Goal: Complete application form: Complete application form

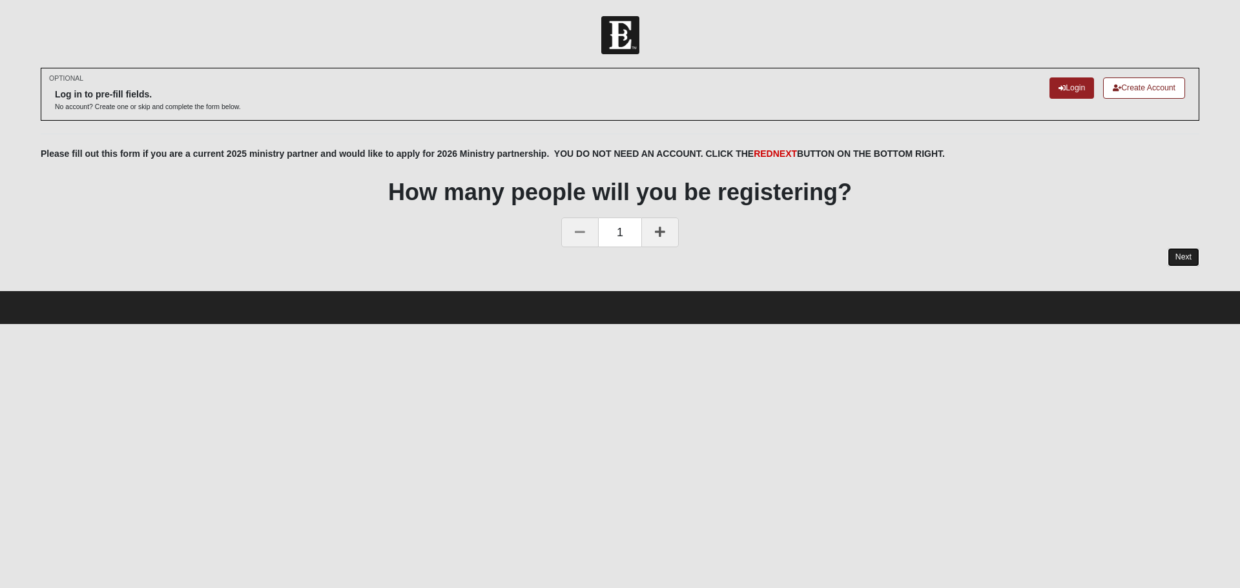
click at [1176, 258] on link "Next" at bounding box center [1184, 257] width 32 height 19
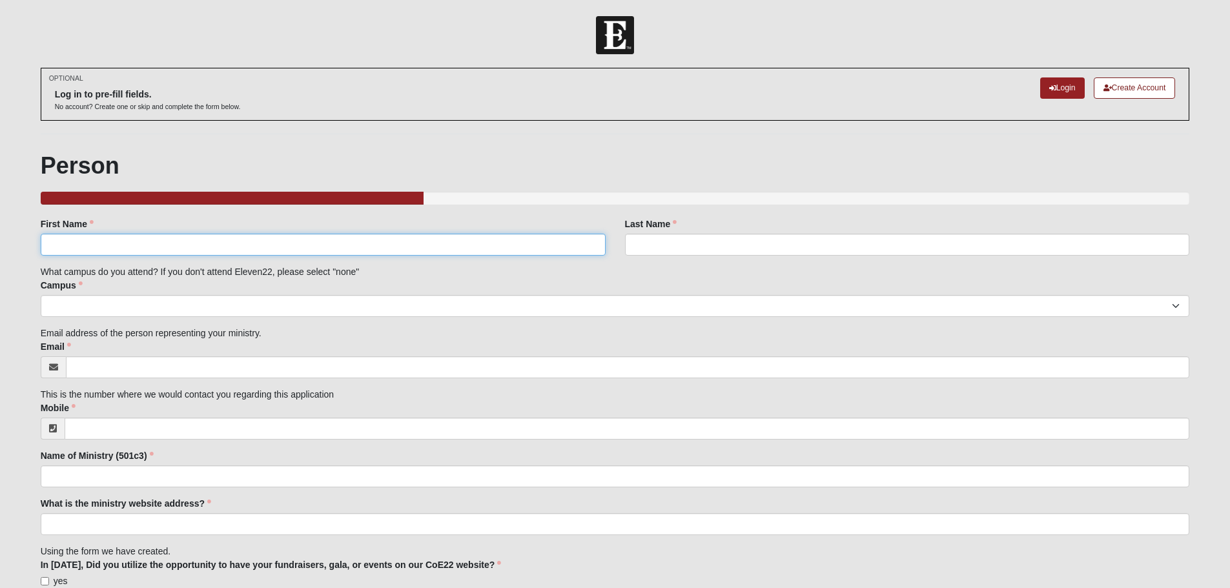
click at [128, 240] on input "First Name" at bounding box center [323, 245] width 565 height 22
type input "[PERSON_NAME]"
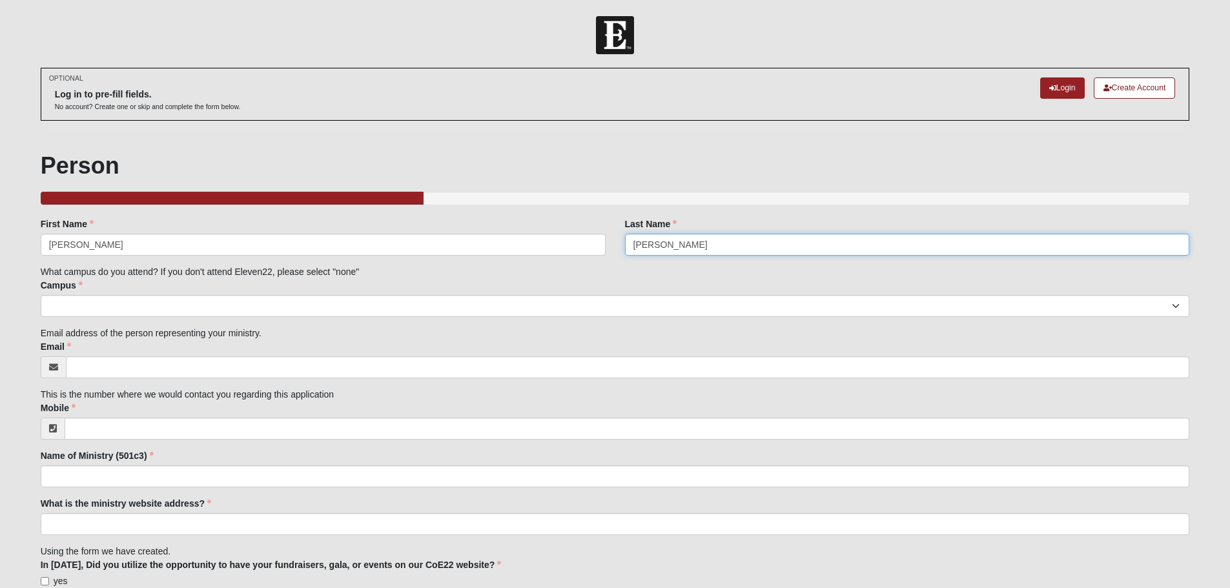
type input "[PERSON_NAME]"
click at [141, 309] on select "Arlington Baymeadows Eleven22 Online [PERSON_NAME][GEOGRAPHIC_DATA] Jesup [GEOG…" at bounding box center [615, 306] width 1149 height 22
select select "14"
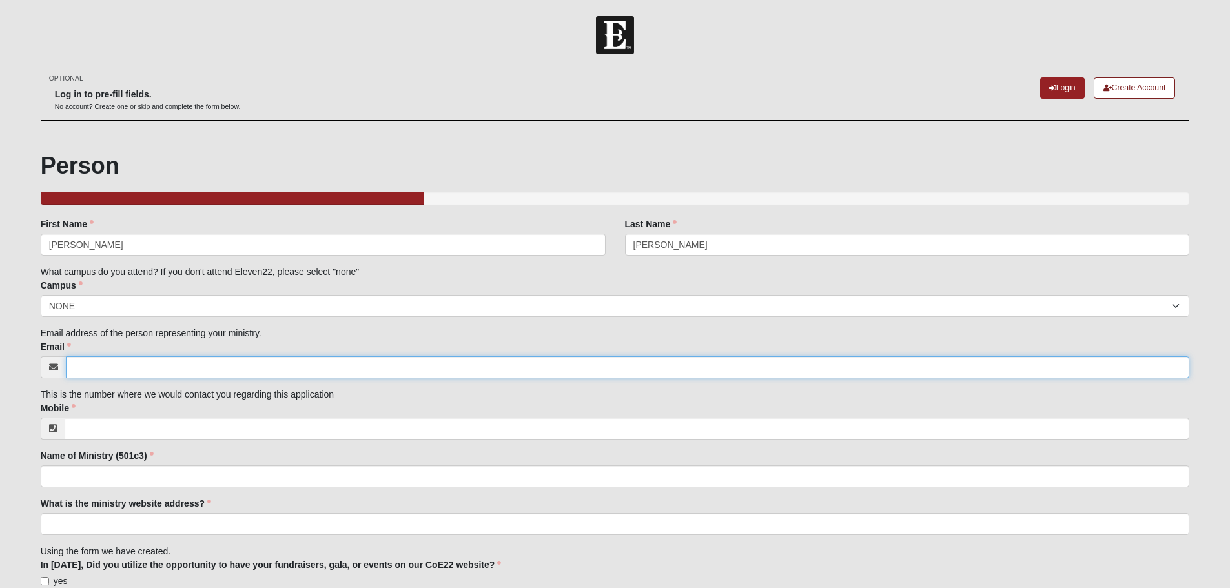
click at [114, 372] on input "Email" at bounding box center [628, 367] width 1124 height 22
type input "[PERSON_NAME][EMAIL_ADDRESS][DOMAIN_NAME]"
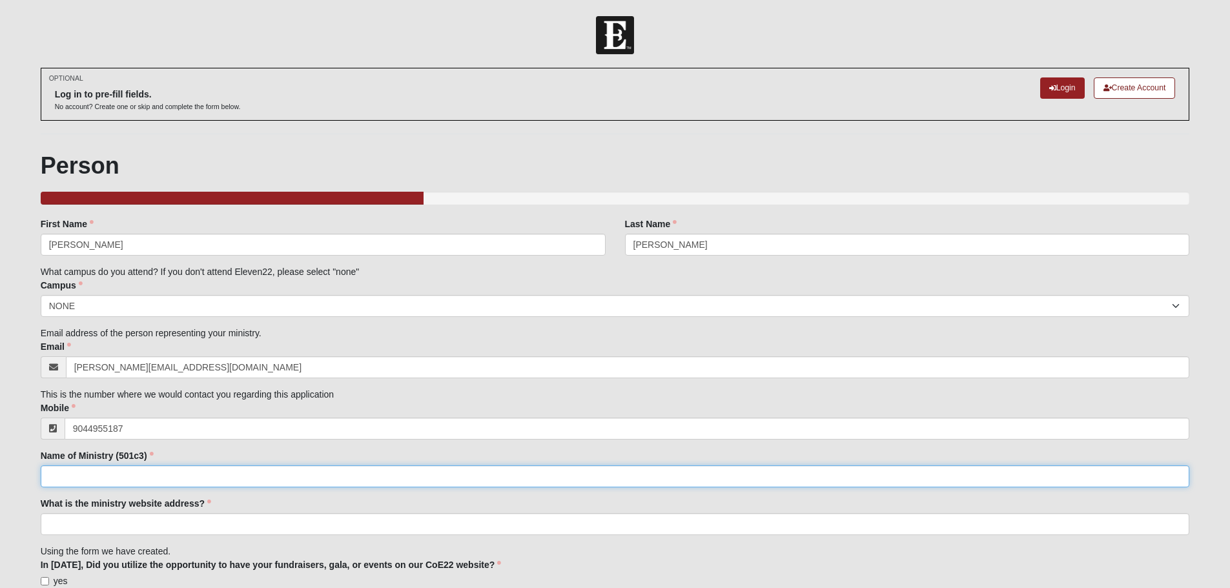
type input "[PHONE_NUMBER]"
click at [114, 473] on input "Name of Ministry (501c3)" at bounding box center [615, 477] width 1149 height 22
type input "Seamark Ranch"
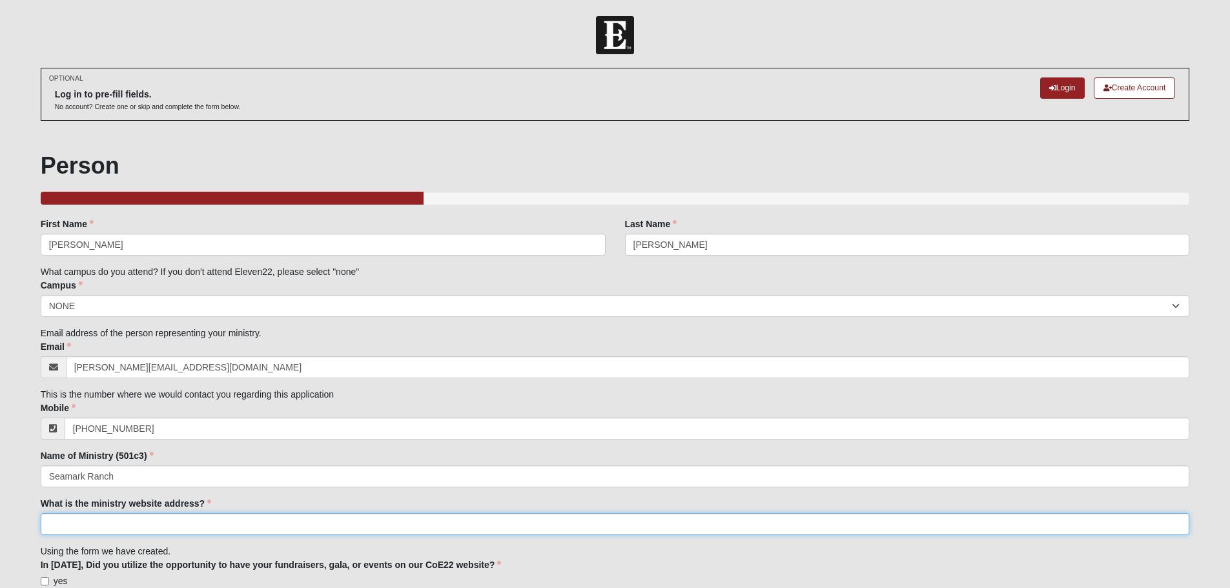
click at [134, 528] on input "What is the ministry website address?" at bounding box center [615, 524] width 1149 height 22
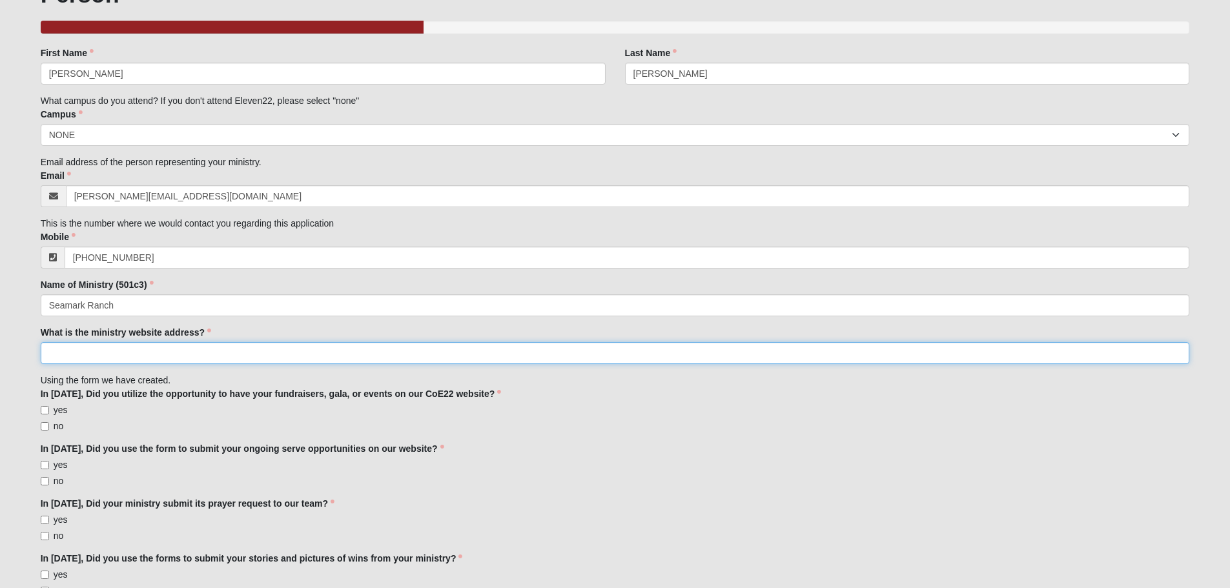
scroll to position [194, 0]
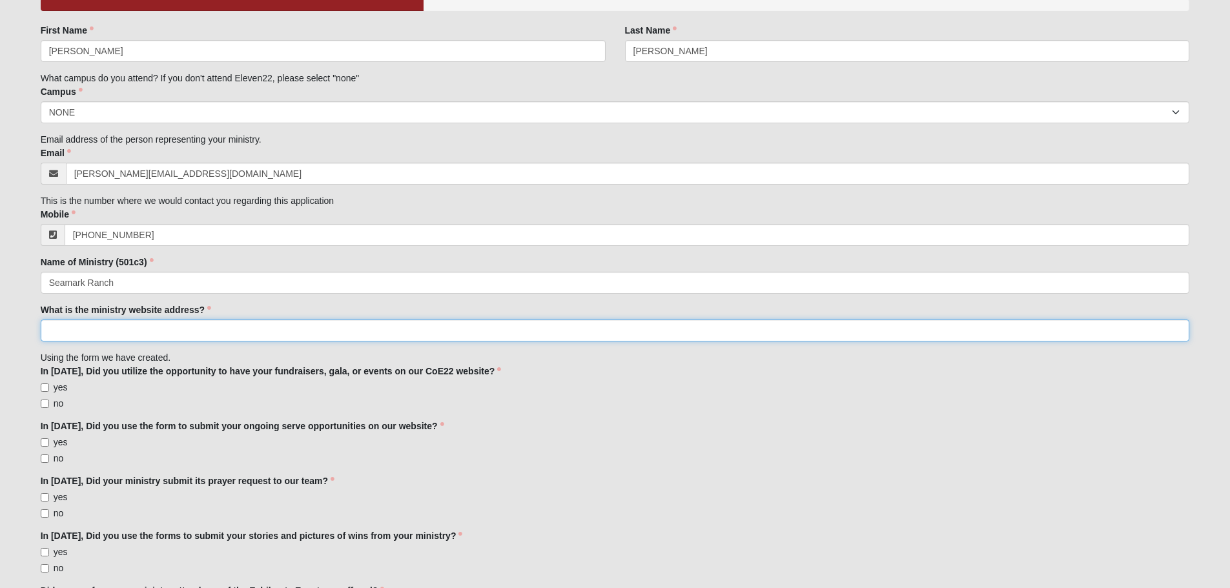
paste input "[URL][DOMAIN_NAME]"
type input "[URL][DOMAIN_NAME]"
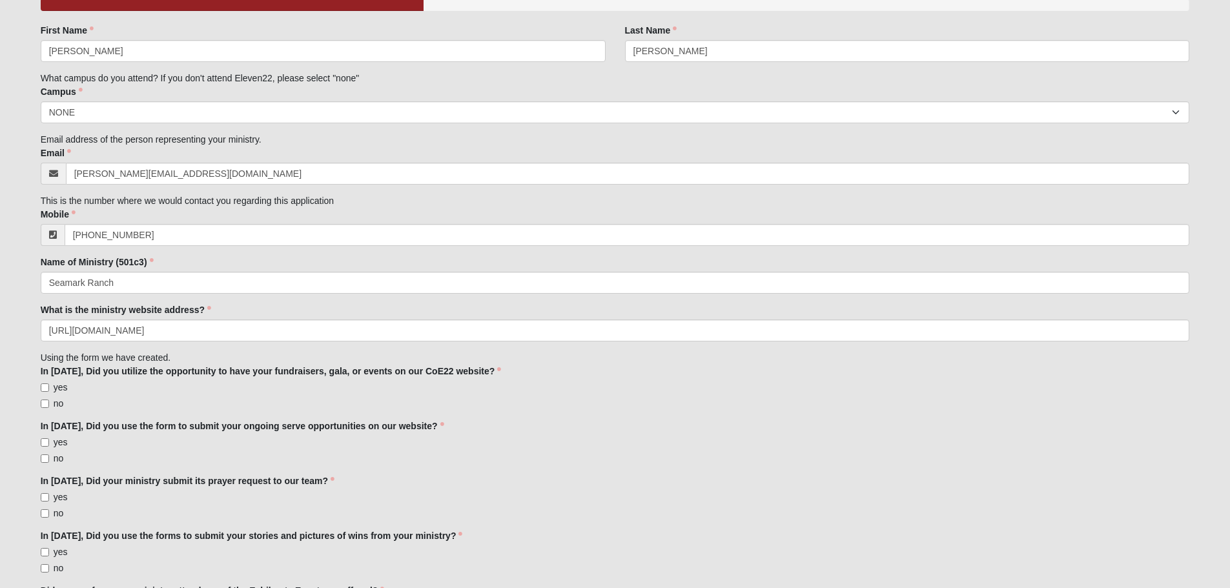
click at [44, 392] on label "yes" at bounding box center [54, 387] width 27 height 13
click at [44, 392] on input "yes" at bounding box center [45, 388] width 8 height 8
checkbox input "true"
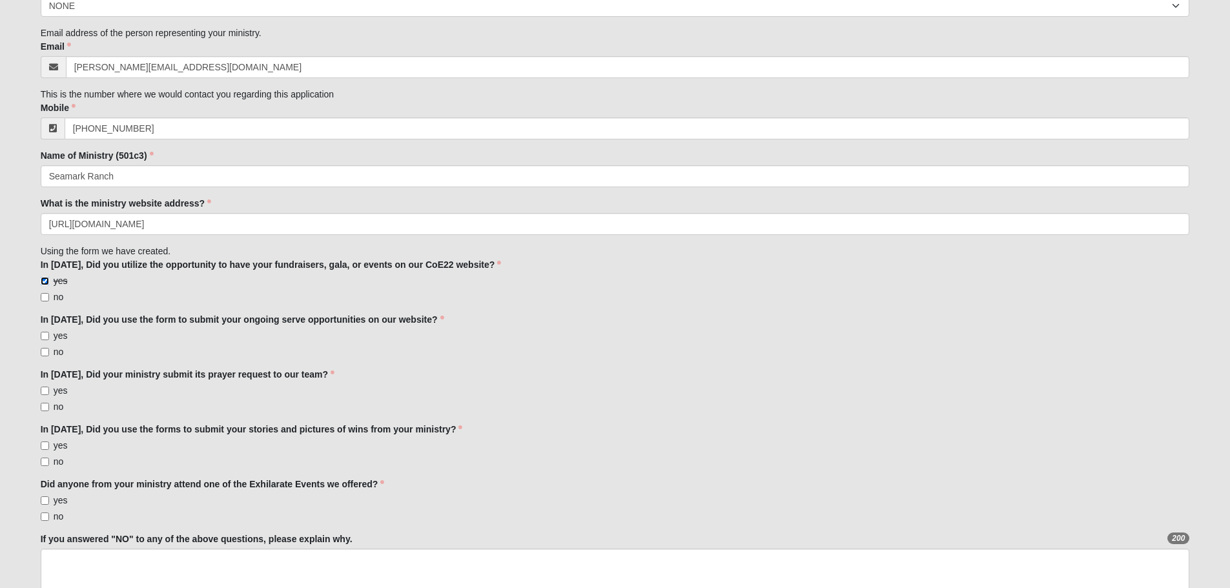
scroll to position [323, 0]
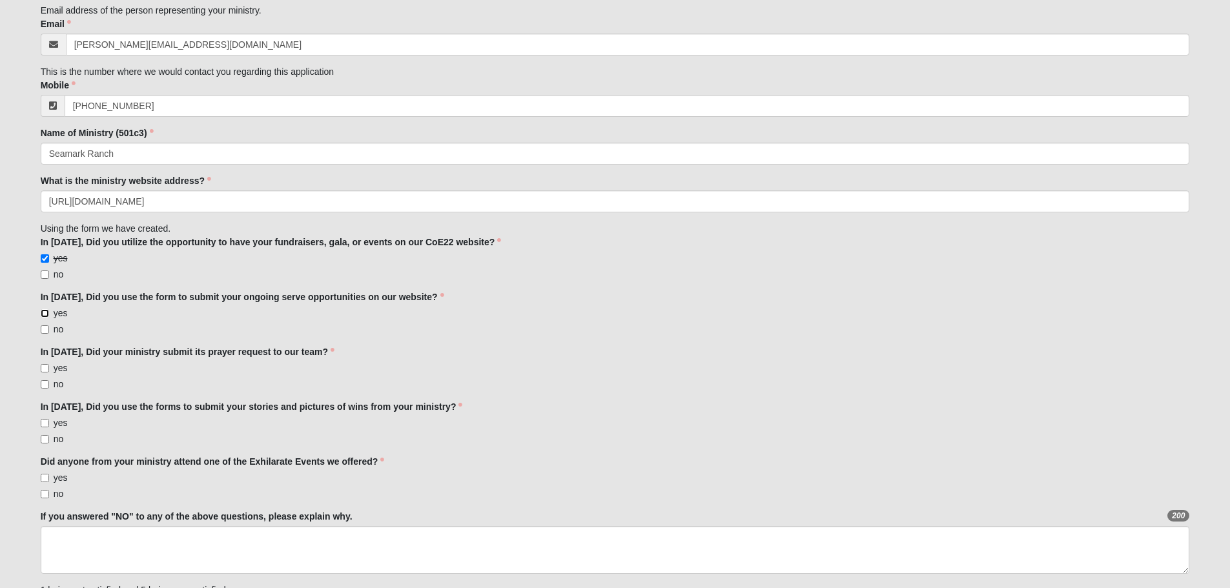
click at [46, 313] on input "yes" at bounding box center [45, 313] width 8 height 8
checkbox input "true"
click at [42, 370] on input "yes" at bounding box center [45, 368] width 8 height 8
checkbox input "true"
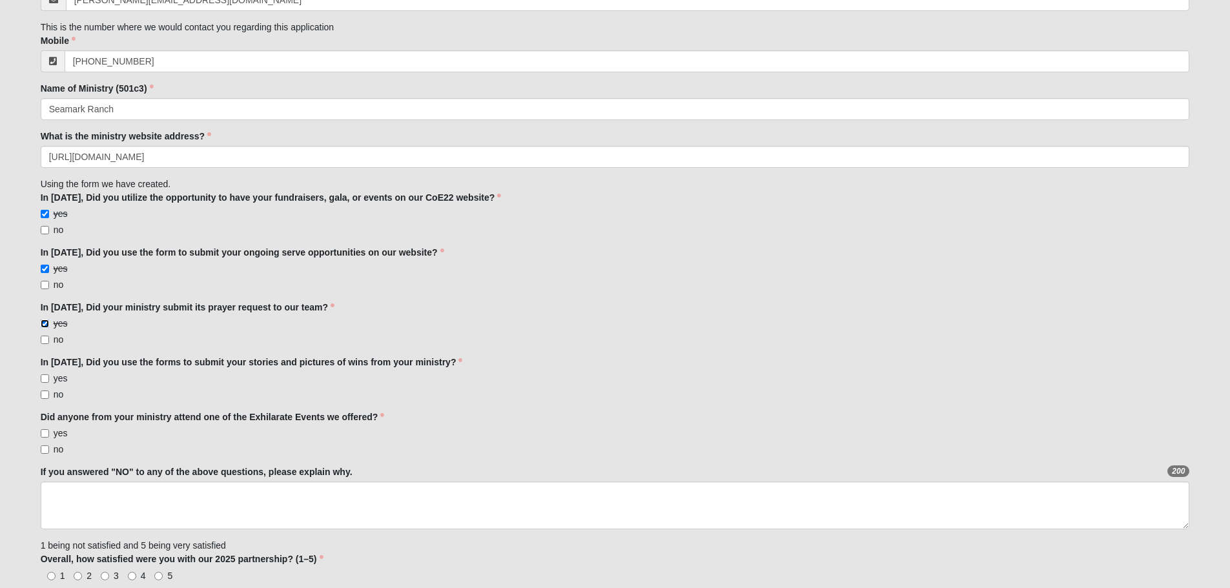
scroll to position [387, 0]
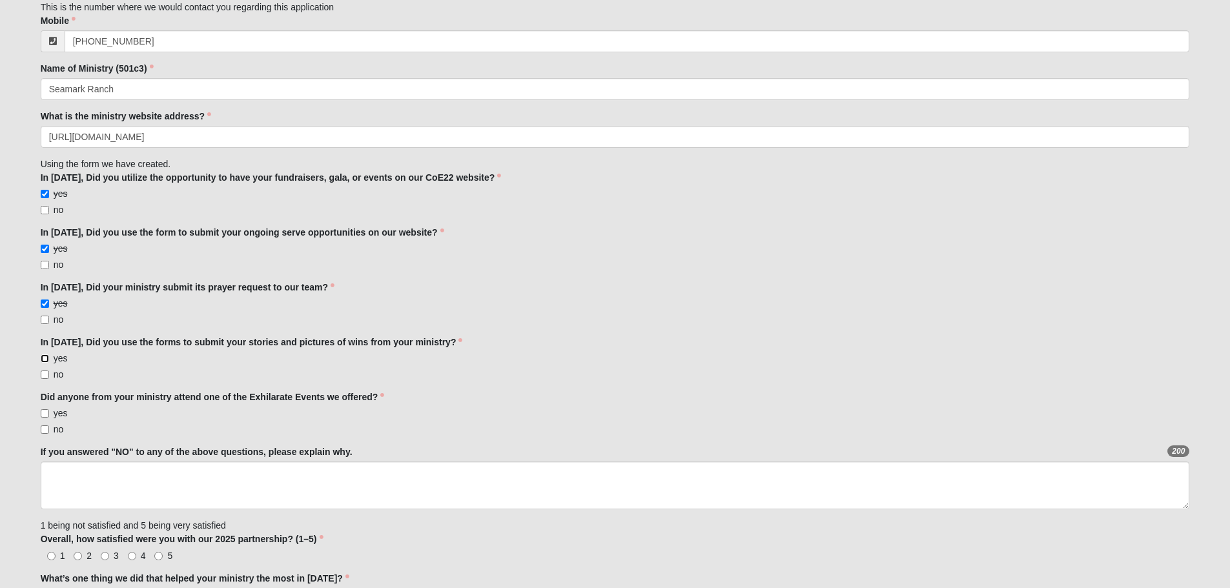
click at [45, 360] on input "yes" at bounding box center [45, 359] width 8 height 8
checkbox input "true"
click at [50, 411] on label "yes" at bounding box center [54, 413] width 27 height 13
click at [49, 411] on input "yes" at bounding box center [45, 413] width 8 height 8
checkbox input "true"
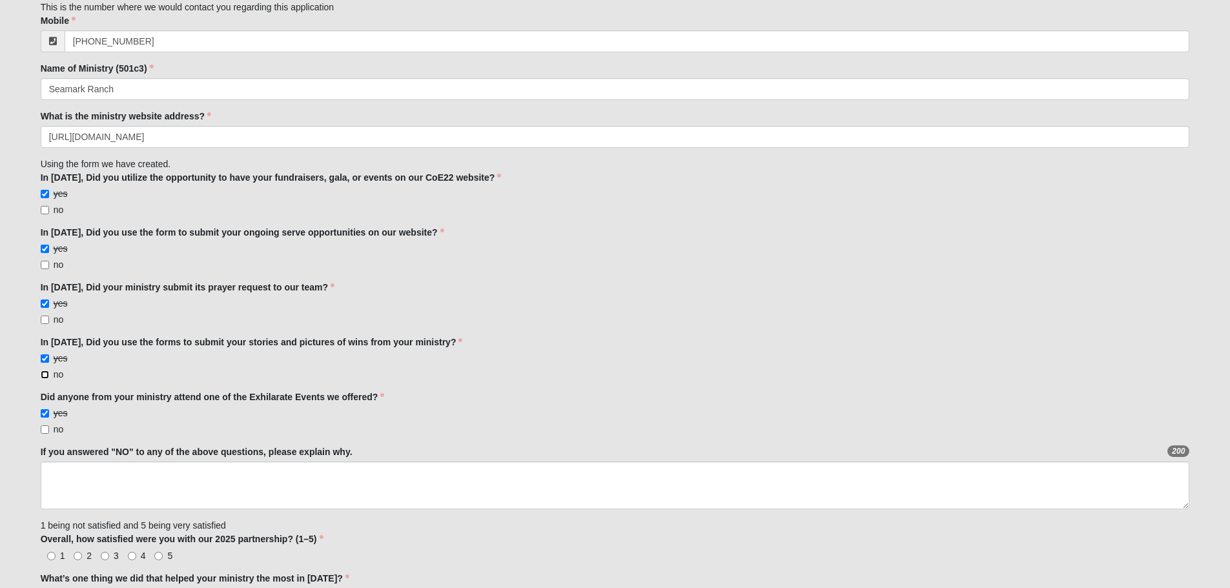
click at [45, 374] on input "no" at bounding box center [45, 375] width 8 height 8
checkbox input "true"
click at [44, 358] on input "yes" at bounding box center [45, 359] width 8 height 8
checkbox input "false"
click at [45, 320] on input "no" at bounding box center [45, 320] width 8 height 8
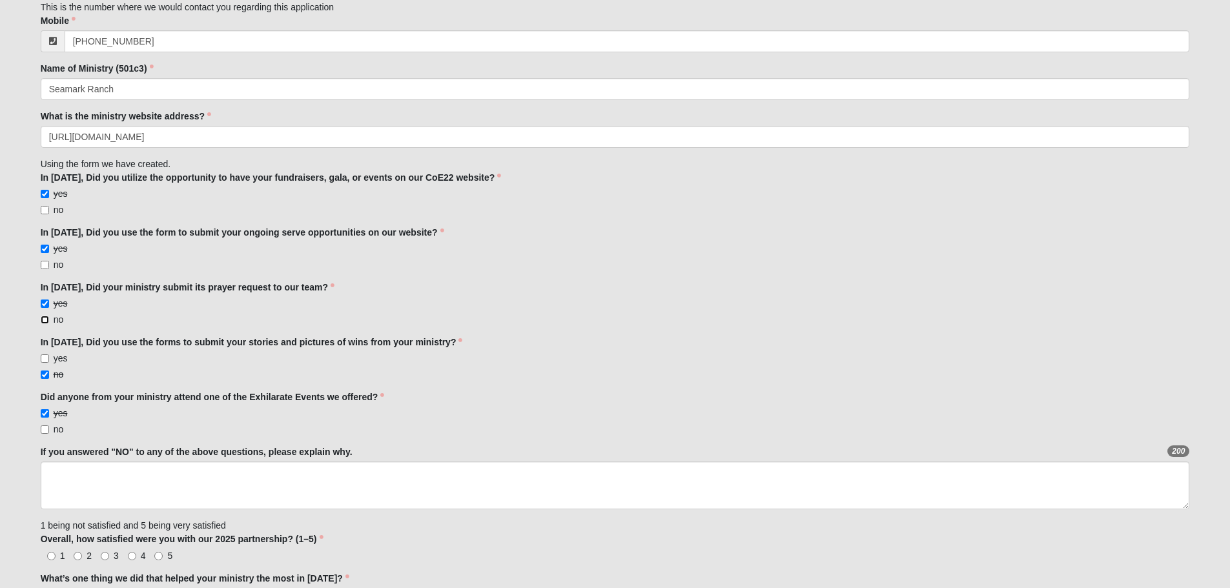
checkbox input "true"
click at [45, 302] on input "yes" at bounding box center [45, 304] width 8 height 8
checkbox input "false"
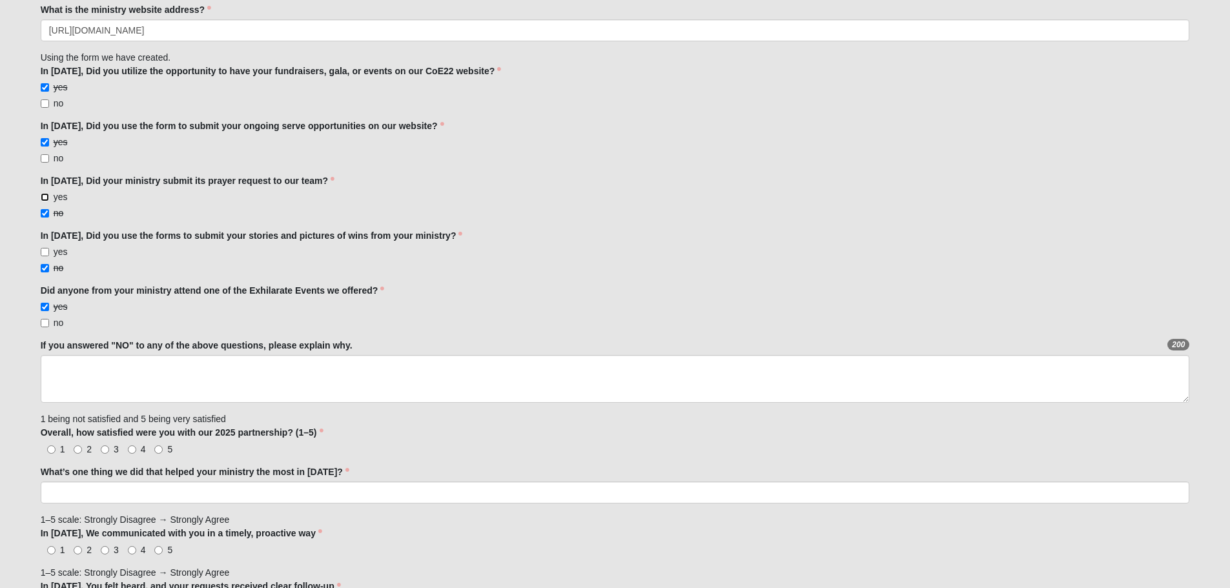
scroll to position [517, 0]
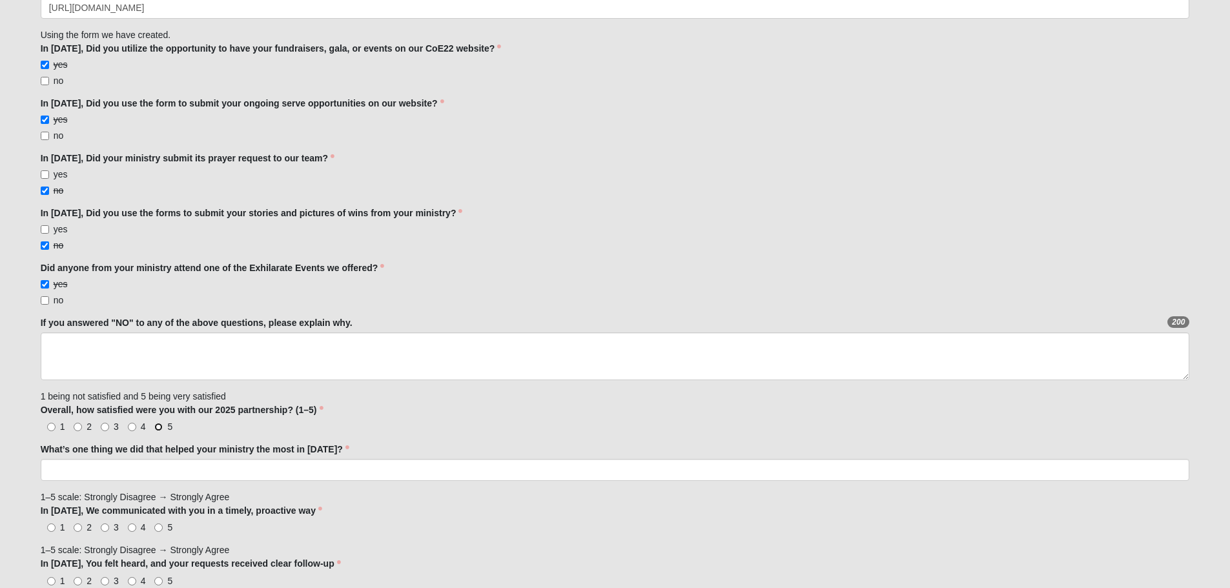
click at [161, 429] on input "5" at bounding box center [158, 427] width 8 height 8
radio input "true"
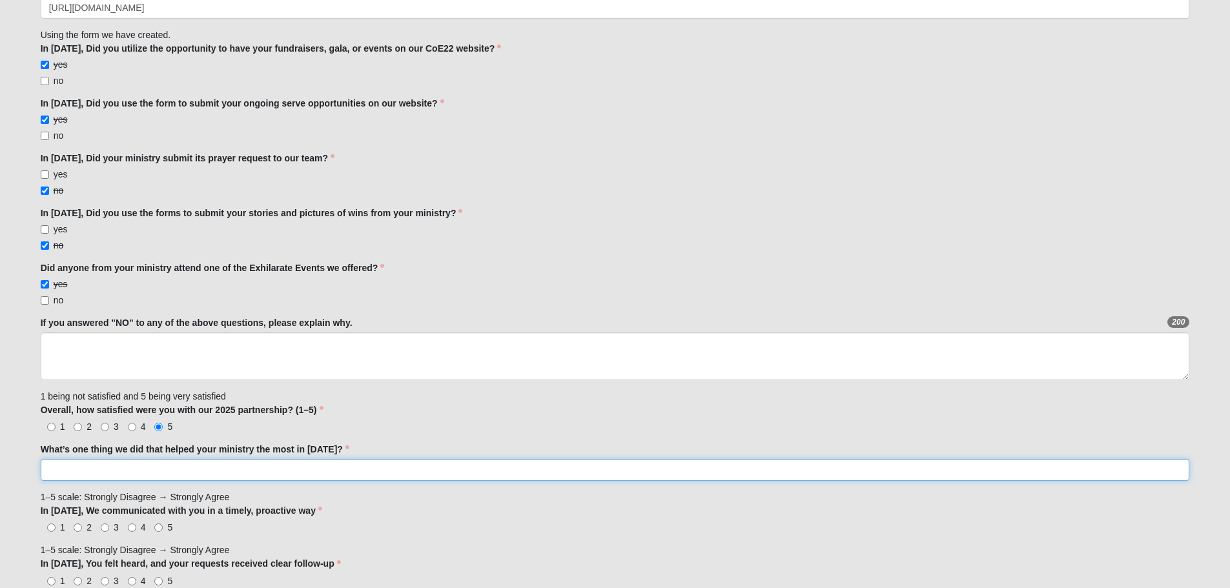
click at [123, 474] on input "What’s one thing we did that helped your ministry the most in [DATE]?" at bounding box center [615, 470] width 1149 height 22
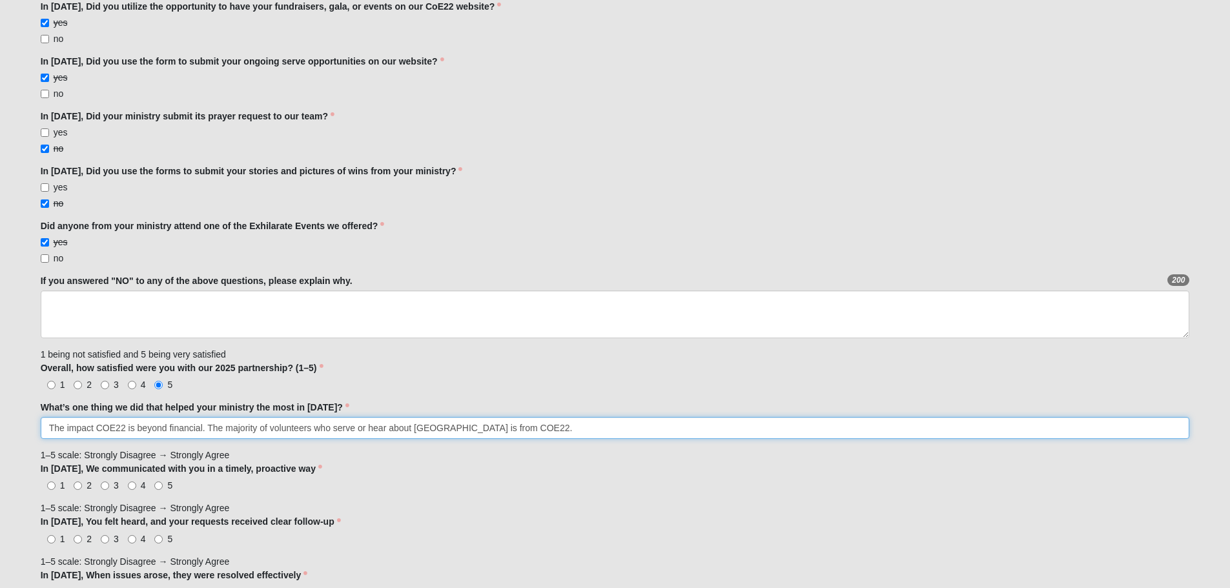
scroll to position [581, 0]
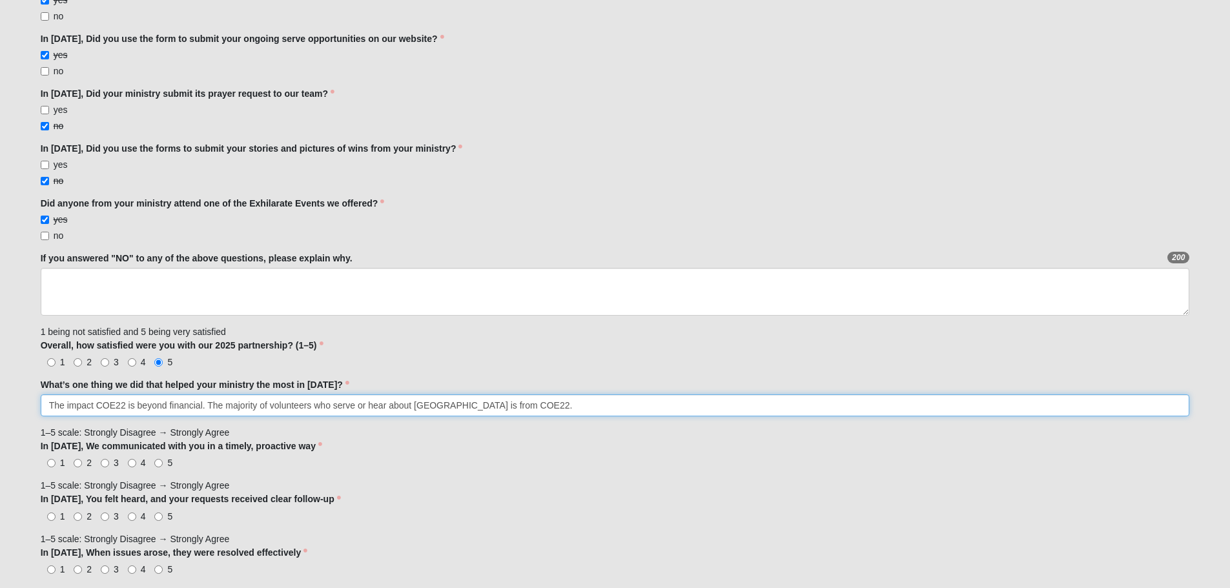
type input "The impact COE22 is beyond financial. The majority of volunteers who serve or h…"
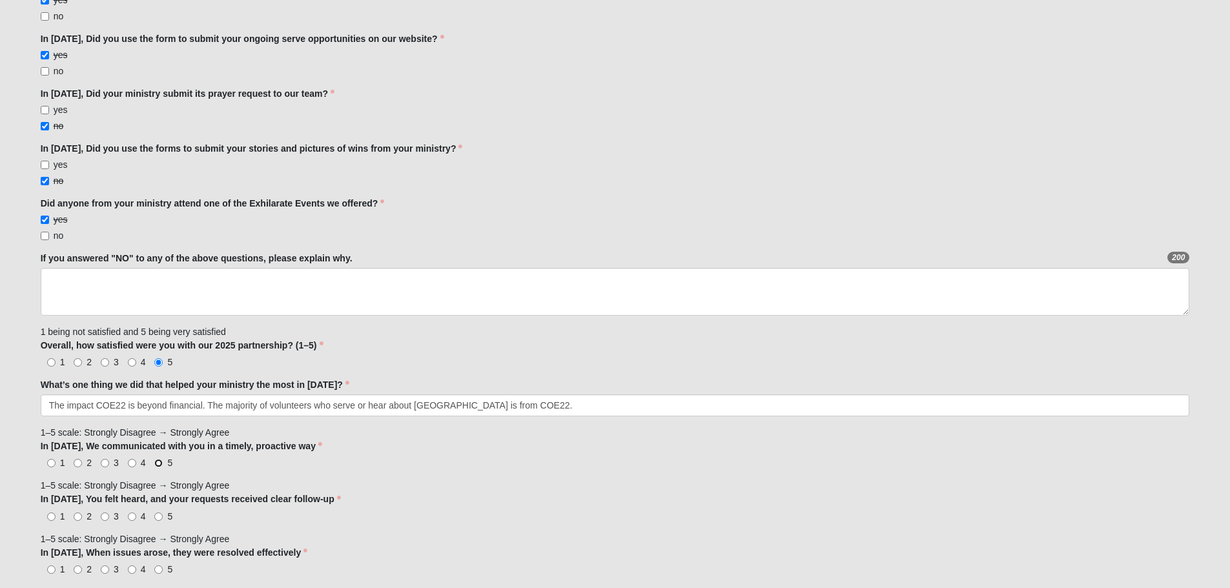
click at [163, 460] on input "5" at bounding box center [158, 463] width 8 height 8
radio input "true"
click at [160, 518] on input "5" at bounding box center [158, 517] width 8 height 8
radio input "true"
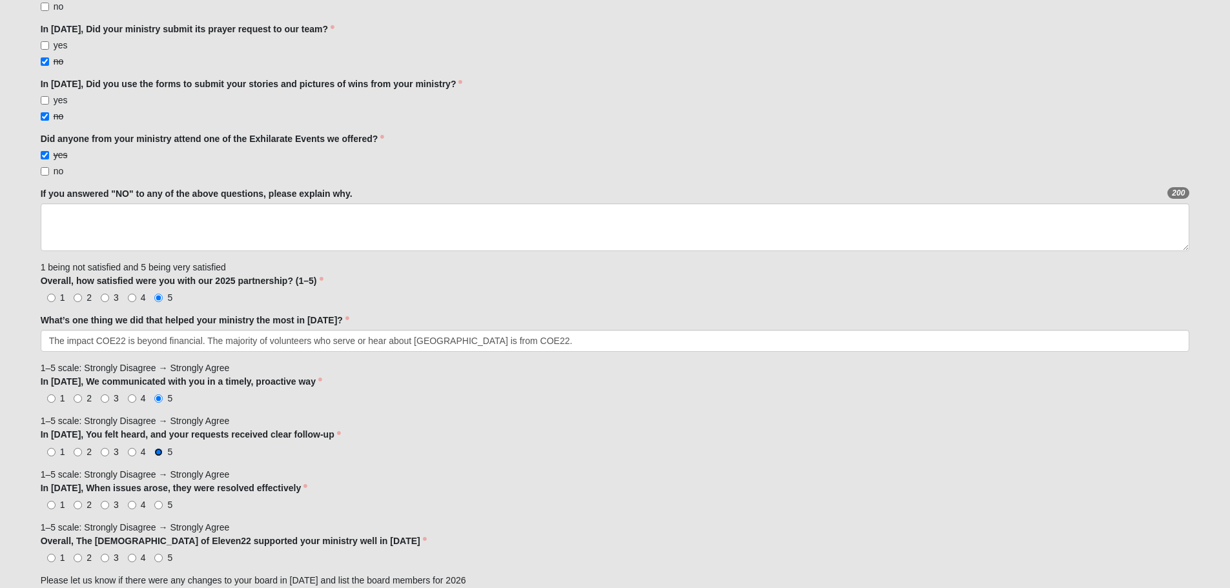
scroll to position [710, 0]
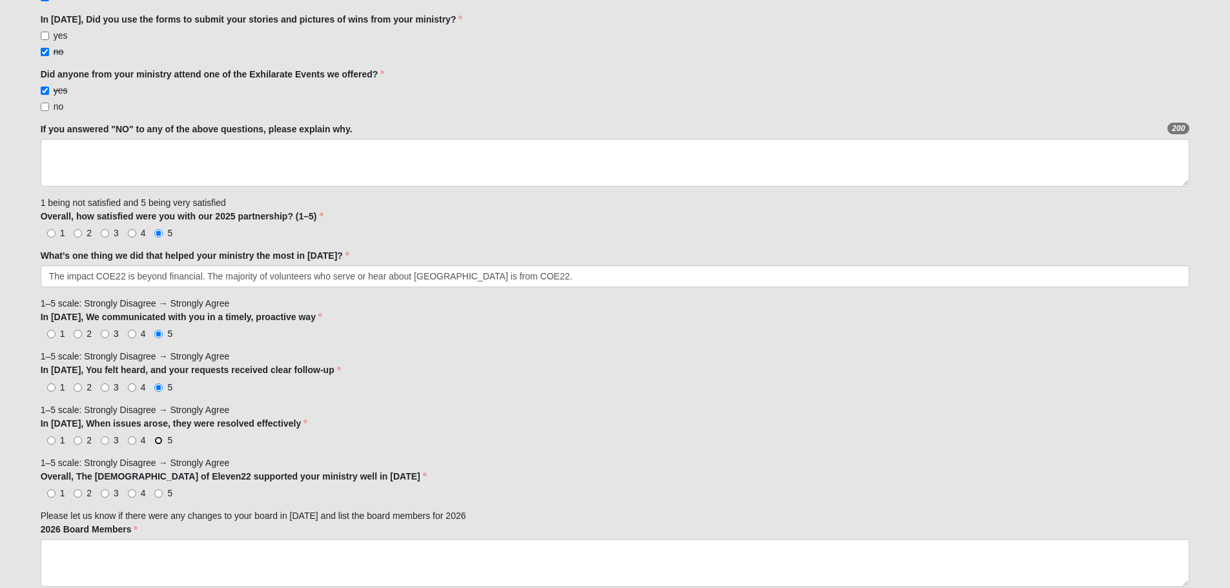
click at [160, 440] on input "5" at bounding box center [158, 441] width 8 height 8
radio input "true"
click at [160, 497] on input "5" at bounding box center [158, 493] width 8 height 8
radio input "true"
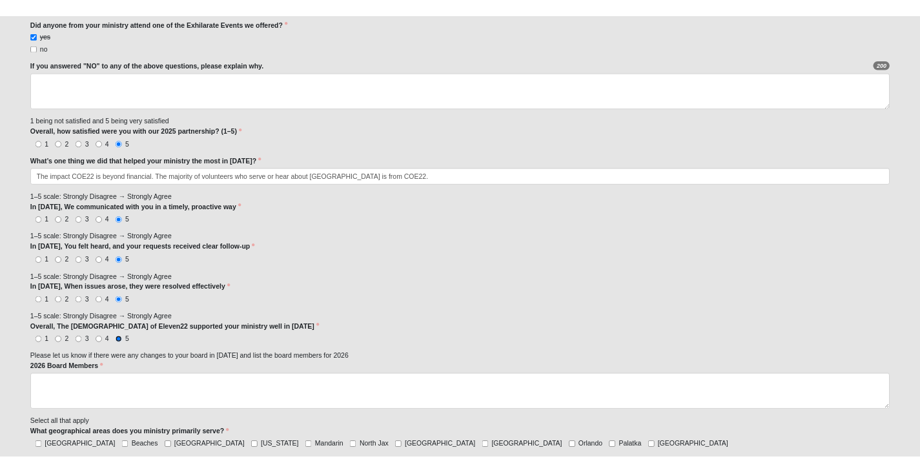
scroll to position [775, 0]
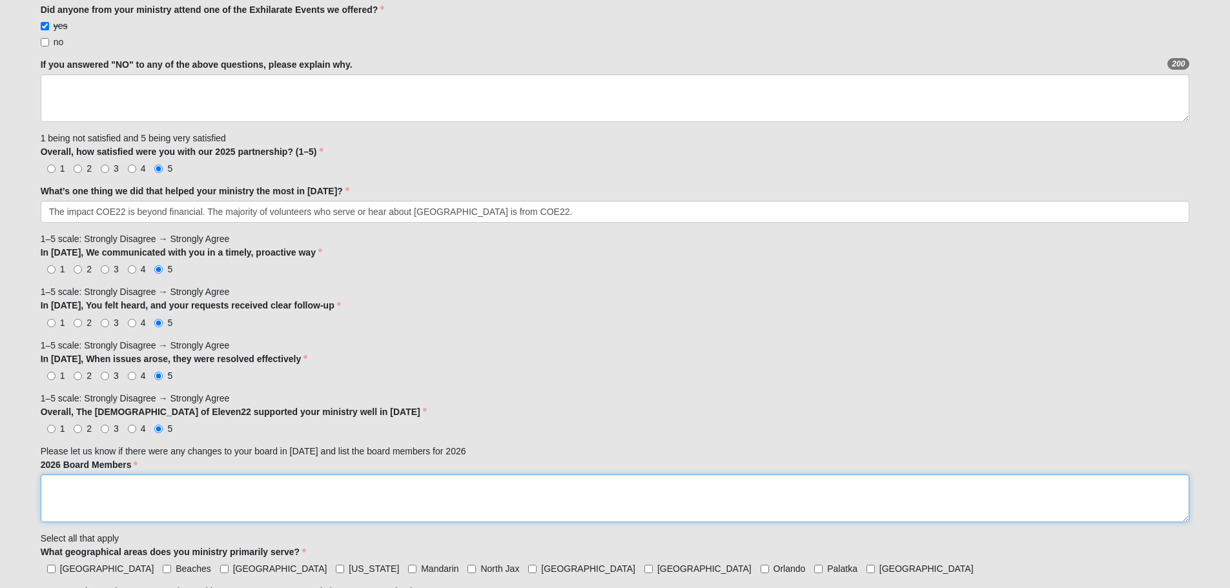
click at [183, 497] on textarea "2026 Board Members" at bounding box center [615, 499] width 1149 height 48
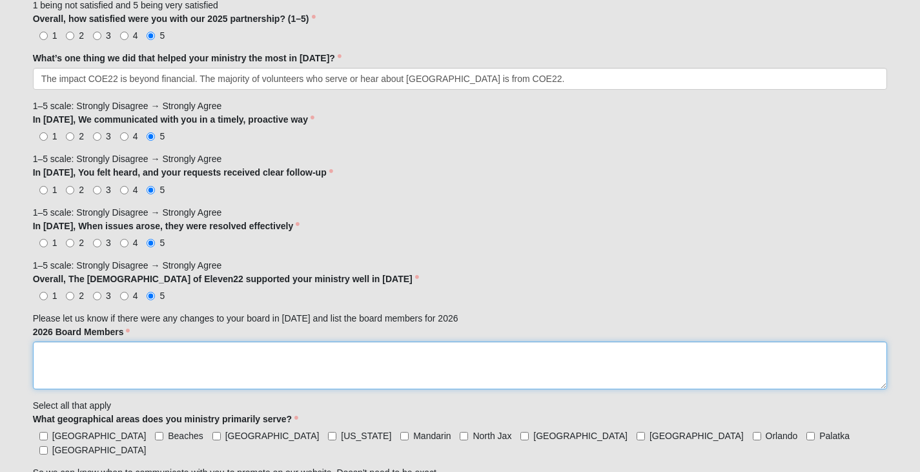
scroll to position [1033, 0]
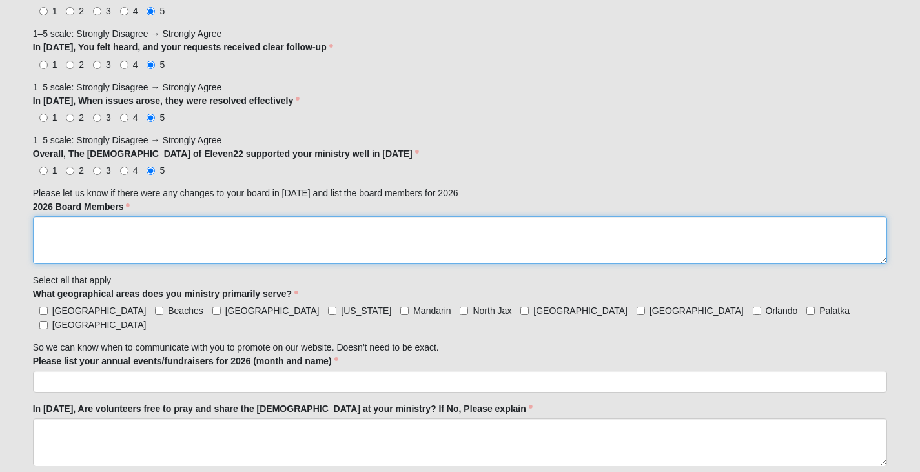
paste textarea "[PERSON_NAME]"
click at [143, 226] on textarea "[PERSON_NAME]," at bounding box center [460, 240] width 855 height 48
paste textarea "[PERSON_NAME]"
click at [160, 230] on textarea "[PERSON_NAME], [PERSON_NAME]," at bounding box center [460, 240] width 855 height 48
paste textarea "[PERSON_NAME]"
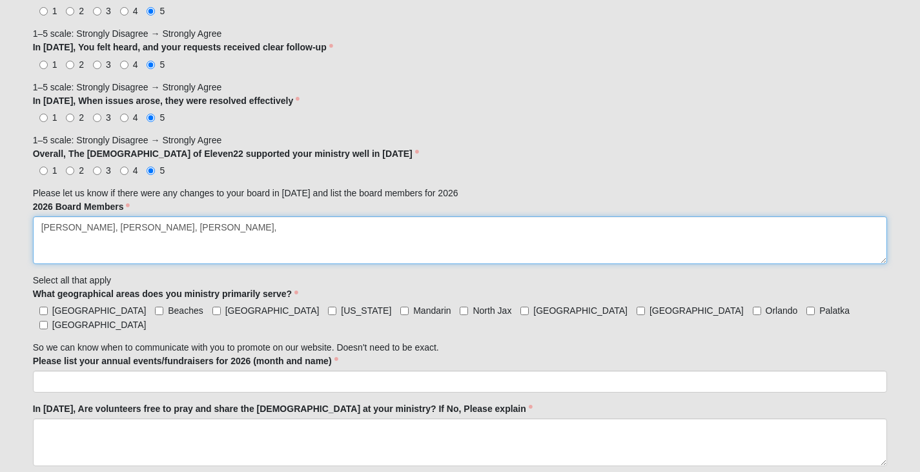
click at [518, 228] on textarea "[PERSON_NAME], [PERSON_NAME], [PERSON_NAME]," at bounding box center [460, 240] width 855 height 48
paste textarea "[PERSON_NAME], ESQ."
click at [289, 224] on textarea "[PERSON_NAME], [PERSON_NAME], [PERSON_NAME], [PERSON_NAME], ESQ.," at bounding box center [460, 240] width 855 height 48
paste textarea "[PERSON_NAME]"
click at [455, 233] on textarea "[PERSON_NAME], [PERSON_NAME], [PERSON_NAME], [PERSON_NAME], ESQ., [PERSON_NAME]," at bounding box center [460, 240] width 855 height 48
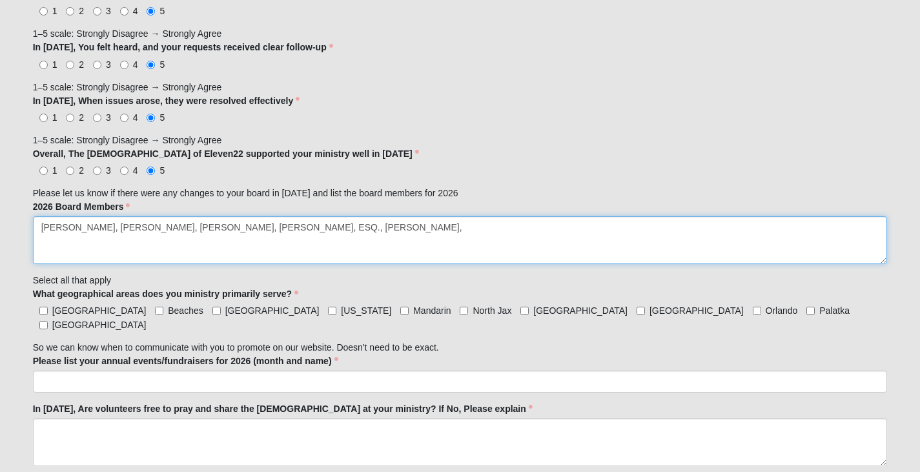
paste textarea "[PERSON_NAME]"
click at [471, 227] on textarea "[PERSON_NAME], [PERSON_NAME], [PERSON_NAME], [PERSON_NAME], ESQ., [PERSON_NAME]…" at bounding box center [460, 240] width 855 height 48
paste textarea "[PERSON_NAME]"
click at [612, 225] on textarea "[PERSON_NAME], [PERSON_NAME], [PERSON_NAME], [PERSON_NAME], ESQ., [PERSON_NAME]…" at bounding box center [460, 240] width 855 height 48
paste textarea "[PERSON_NAME]"
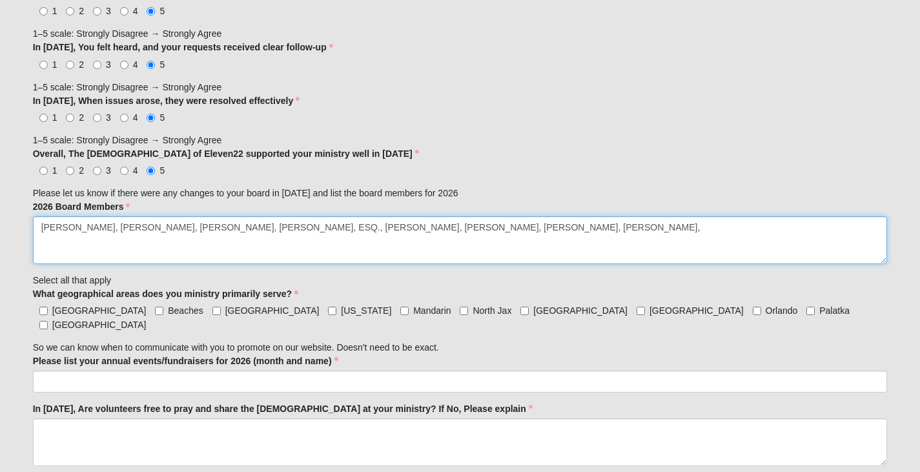
click at [667, 232] on textarea "[PERSON_NAME], [PERSON_NAME], [PERSON_NAME], [PERSON_NAME], ESQ., [PERSON_NAME]…" at bounding box center [460, 240] width 855 height 48
paste textarea "Sheriff [PERSON_NAME],"
click at [677, 227] on textarea "[PERSON_NAME], [PERSON_NAME], [PERSON_NAME], [PERSON_NAME], ESQ., [PERSON_NAME]…" at bounding box center [460, 240] width 855 height 48
paste textarea "[PERSON_NAME]"
click at [686, 231] on textarea "[PERSON_NAME], [PERSON_NAME], [PERSON_NAME], [PERSON_NAME], ESQ., [PERSON_NAME]…" at bounding box center [460, 240] width 855 height 48
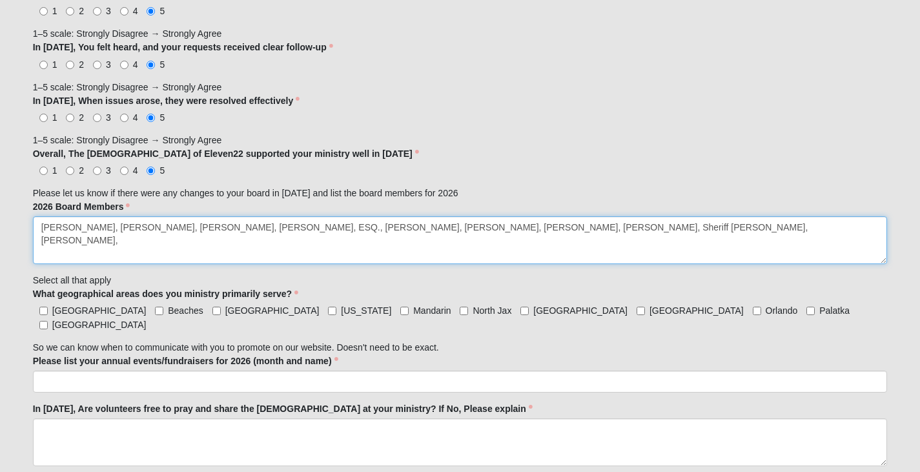
paste textarea "[PERSON_NAME]"
click at [725, 225] on textarea "[PERSON_NAME], [PERSON_NAME], [PERSON_NAME], [PERSON_NAME], ESQ., [PERSON_NAME]…" at bounding box center [460, 240] width 855 height 48
paste textarea "[PERSON_NAME]"
click at [793, 223] on textarea "[PERSON_NAME], [PERSON_NAME], [PERSON_NAME], [PERSON_NAME], ESQ., [PERSON_NAME]…" at bounding box center [460, 240] width 855 height 48
paste textarea "[PERSON_NAME]"
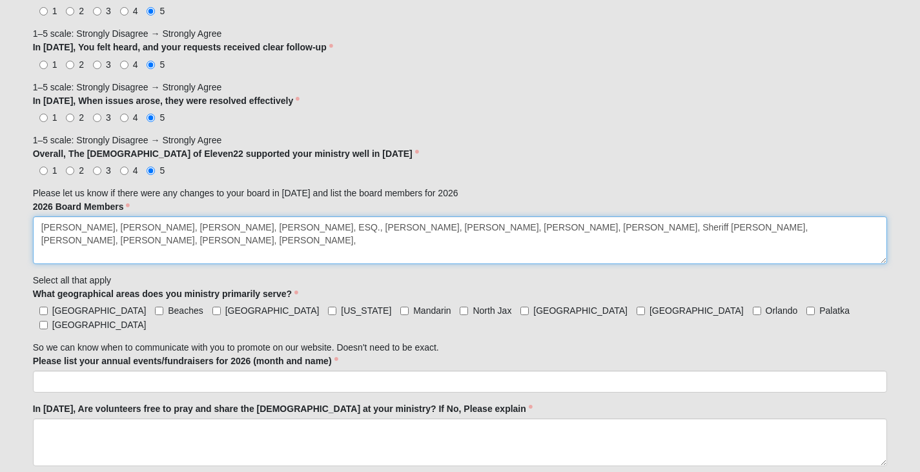
click at [832, 222] on textarea "[PERSON_NAME], [PERSON_NAME], [PERSON_NAME], [PERSON_NAME], ESQ., [PERSON_NAME]…" at bounding box center [460, 240] width 855 height 48
paste textarea "[PERSON_NAME]"
click at [876, 225] on textarea "[PERSON_NAME], [PERSON_NAME], [PERSON_NAME], [PERSON_NAME], ESQ., [PERSON_NAME]…" at bounding box center [460, 240] width 855 height 48
paste textarea "[PERSON_NAME], MD ([PERSON_NAME])"
click at [231, 240] on textarea "[PERSON_NAME], [PERSON_NAME], [PERSON_NAME], [PERSON_NAME], ESQ., [PERSON_NAME]…" at bounding box center [460, 240] width 855 height 48
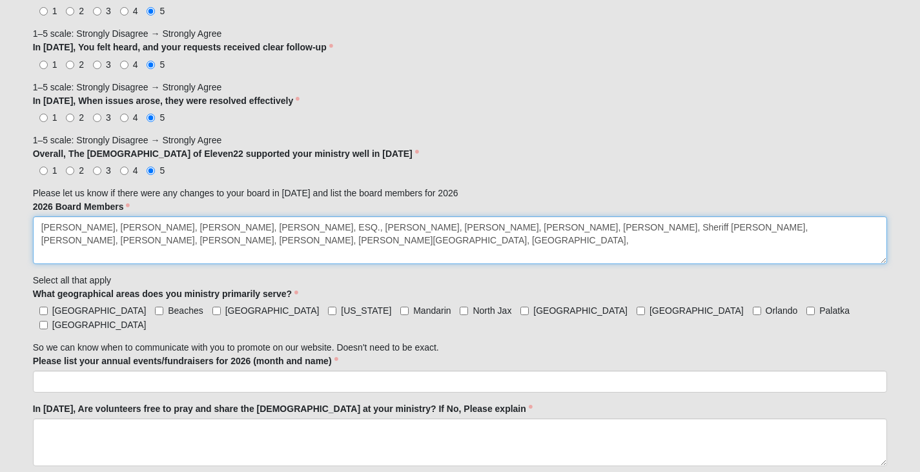
paste textarea "[PERSON_NAME]"
click at [325, 240] on textarea "[PERSON_NAME], [PERSON_NAME], [PERSON_NAME], [PERSON_NAME], ESQ., [PERSON_NAME]…" at bounding box center [460, 240] width 855 height 48
paste textarea "[PERSON_NAME] ([PERSON_NAME]) [PERSON_NAME]"
click at [323, 242] on textarea "[PERSON_NAME], [PERSON_NAME], [PERSON_NAME], [PERSON_NAME], ESQ., [PERSON_NAME]…" at bounding box center [460, 240] width 855 height 48
paste textarea "[PERSON_NAME]"
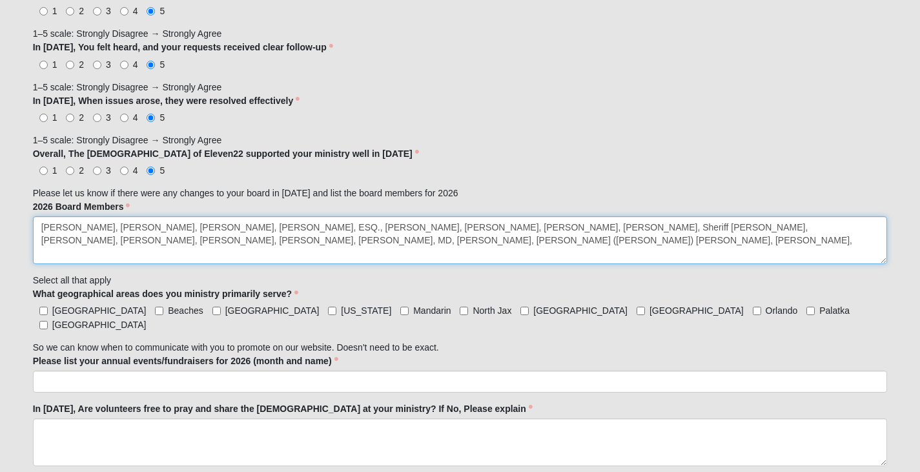
click at [407, 243] on textarea "[PERSON_NAME], [PERSON_NAME], [PERSON_NAME], [PERSON_NAME], ESQ., [PERSON_NAME]…" at bounding box center [460, 240] width 855 height 48
paste textarea "[PERSON_NAME]"
click at [482, 236] on textarea "[PERSON_NAME], [PERSON_NAME], [PERSON_NAME], [PERSON_NAME], ESQ., [PERSON_NAME]…" at bounding box center [460, 240] width 855 height 48
paste textarea "[PERSON_NAME]"
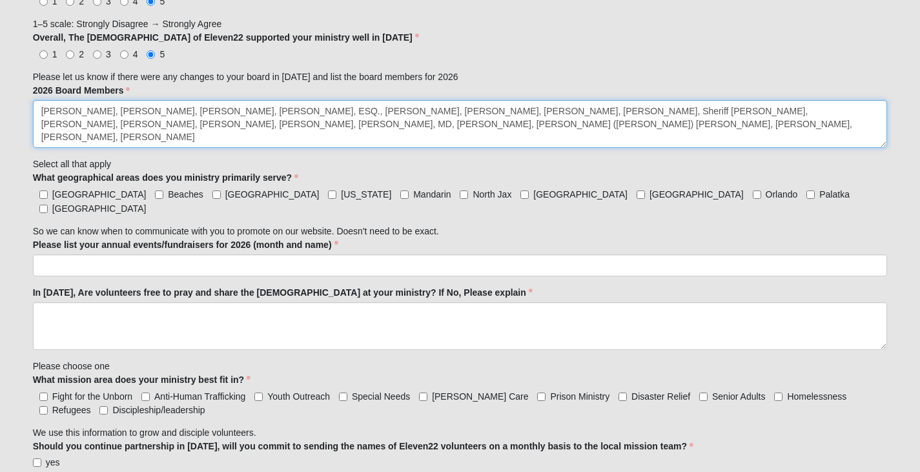
scroll to position [1162, 0]
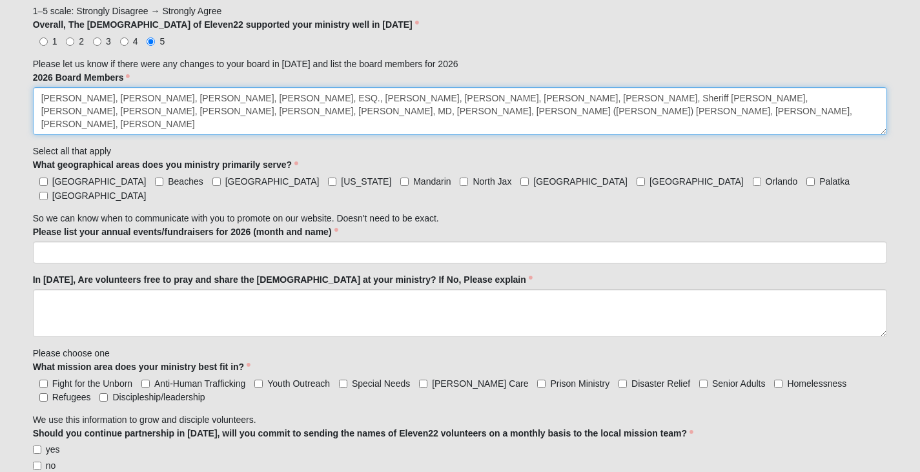
type textarea "[PERSON_NAME], [PERSON_NAME], [PERSON_NAME], [PERSON_NAME], ESQ., [PERSON_NAME]…"
click at [45, 183] on input "[GEOGRAPHIC_DATA]" at bounding box center [43, 182] width 8 height 8
checkbox input "true"
click at [155, 180] on label "Beaches" at bounding box center [179, 181] width 48 height 13
click at [155, 180] on input "Beaches" at bounding box center [159, 182] width 8 height 8
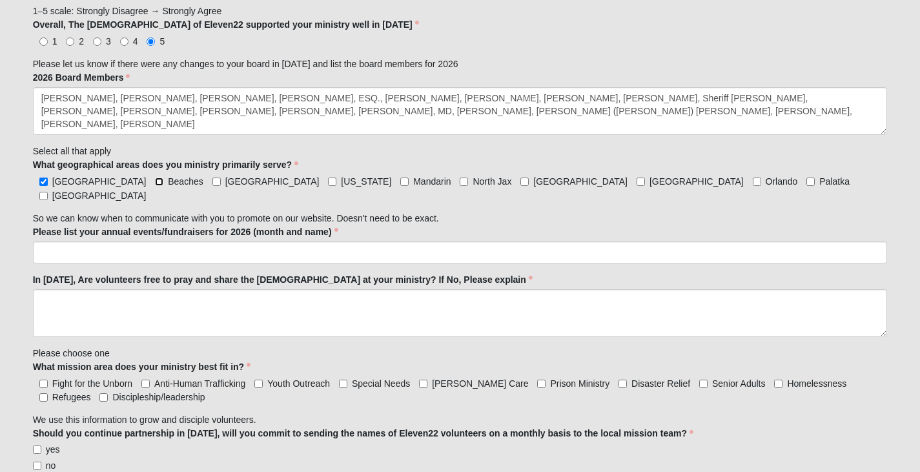
checkbox input "true"
click at [212, 180] on input "[GEOGRAPHIC_DATA]" at bounding box center [216, 182] width 8 height 8
checkbox input "true"
click at [328, 180] on input "[US_STATE]" at bounding box center [332, 182] width 8 height 8
click at [328, 181] on input "[US_STATE]" at bounding box center [332, 182] width 8 height 8
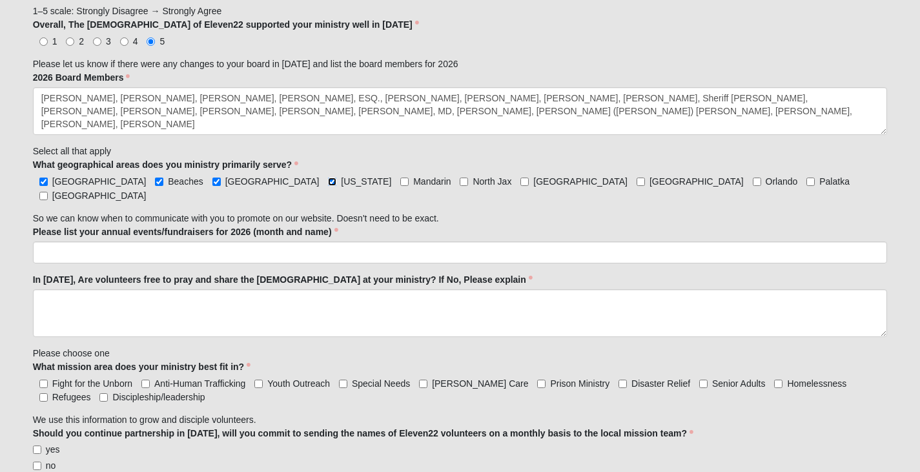
checkbox input "false"
click at [155, 181] on input "Beaches" at bounding box center [159, 182] width 8 height 8
checkbox input "false"
click at [44, 183] on input "[GEOGRAPHIC_DATA]" at bounding box center [43, 182] width 8 height 8
checkbox input "false"
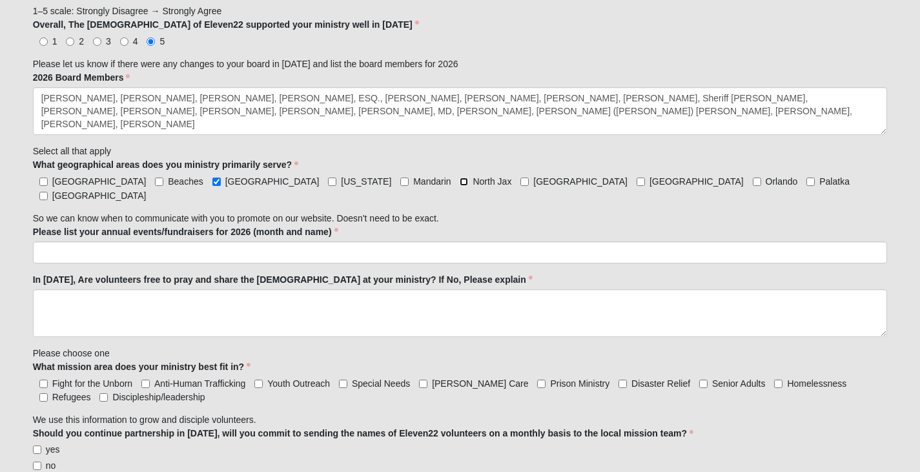
click at [460, 178] on input "North Jax" at bounding box center [464, 182] width 8 height 8
checkbox input "true"
click at [637, 178] on input "[GEOGRAPHIC_DATA]" at bounding box center [641, 182] width 8 height 8
checkbox input "true"
click at [807, 178] on input "Palatka" at bounding box center [811, 182] width 8 height 8
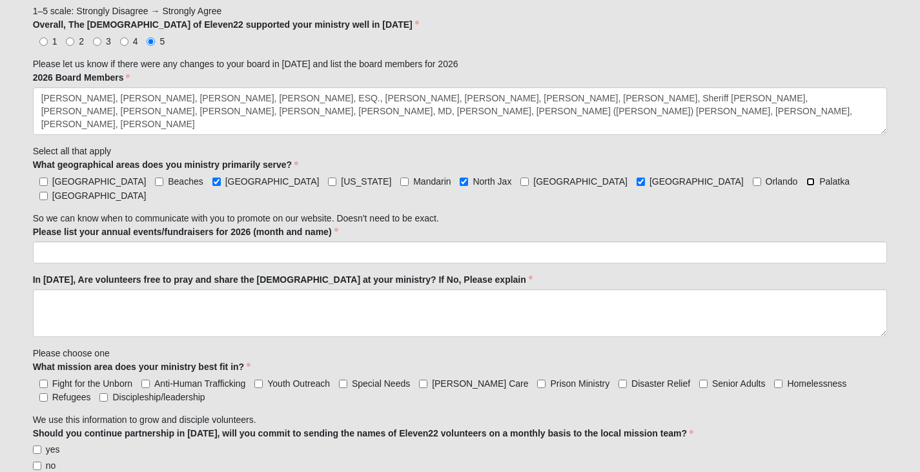
checkbox input "true"
click at [48, 192] on input "[GEOGRAPHIC_DATA]" at bounding box center [43, 196] width 8 height 8
checkbox input "true"
click at [520, 175] on label "[GEOGRAPHIC_DATA]" at bounding box center [573, 181] width 107 height 13
click at [520, 178] on input "[GEOGRAPHIC_DATA]" at bounding box center [524, 182] width 8 height 8
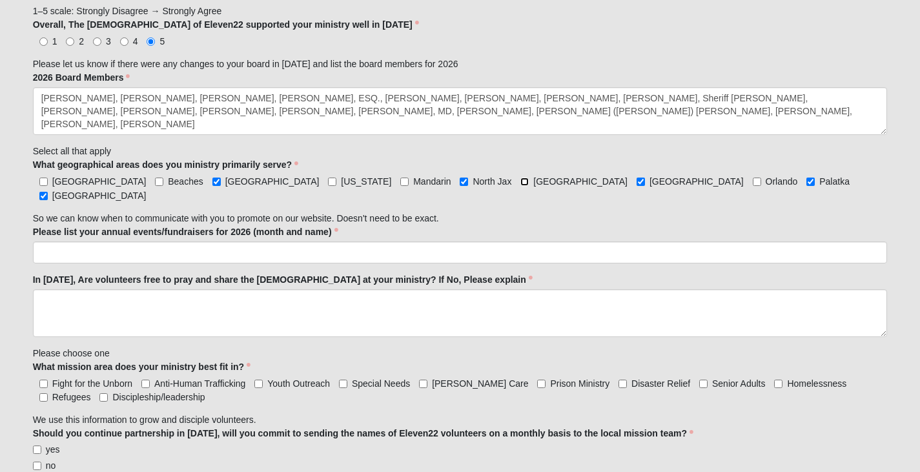
checkbox input "true"
click at [400, 178] on label "Mandarin" at bounding box center [425, 181] width 50 height 13
click at [400, 178] on input "Mandarin" at bounding box center [404, 182] width 8 height 8
checkbox input "true"
click at [155, 178] on input "Beaches" at bounding box center [159, 182] width 8 height 8
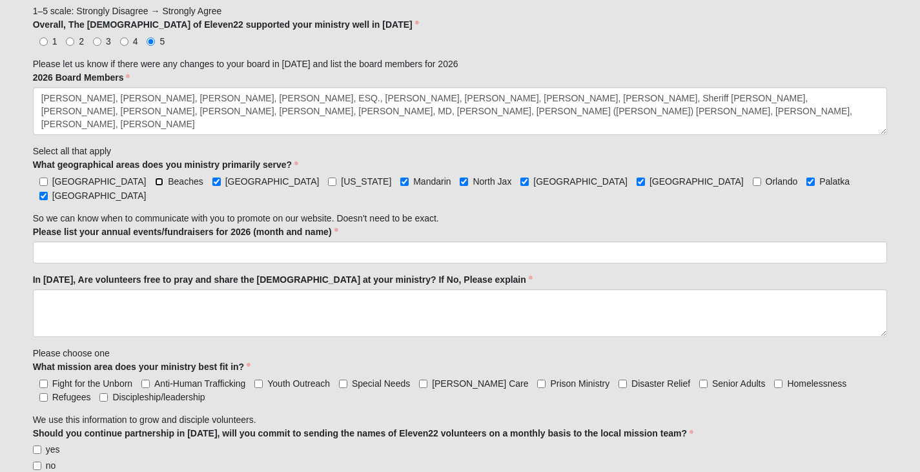
checkbox input "true"
click at [41, 179] on input "[GEOGRAPHIC_DATA]" at bounding box center [43, 182] width 8 height 8
checkbox input "true"
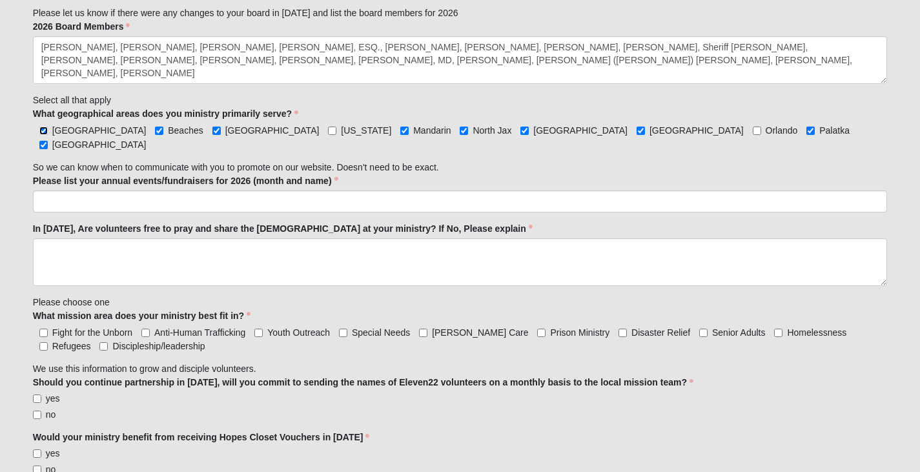
scroll to position [1227, 0]
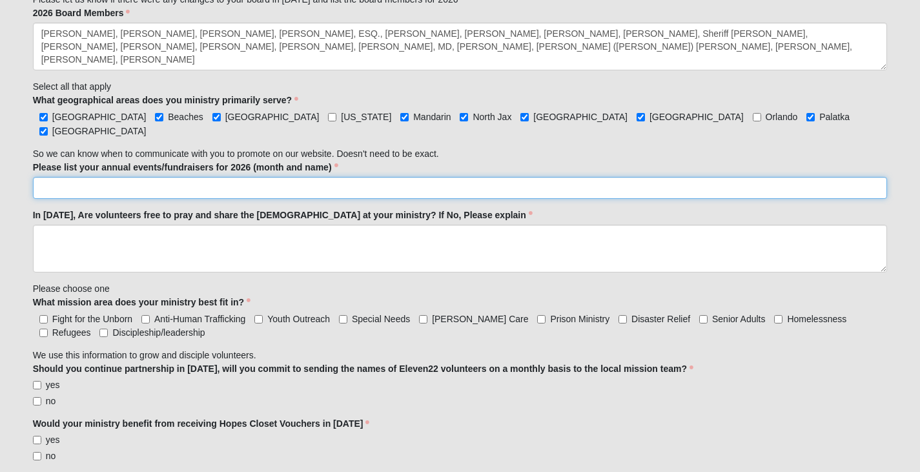
click at [108, 177] on input "Please list your annual events/fundraisers for 2026 (month and name)" at bounding box center [460, 188] width 855 height 22
type input "C"
click at [345, 177] on input "Please list your annual events/fundraisers for 2026 (month and name)" at bounding box center [460, 188] width 855 height 22
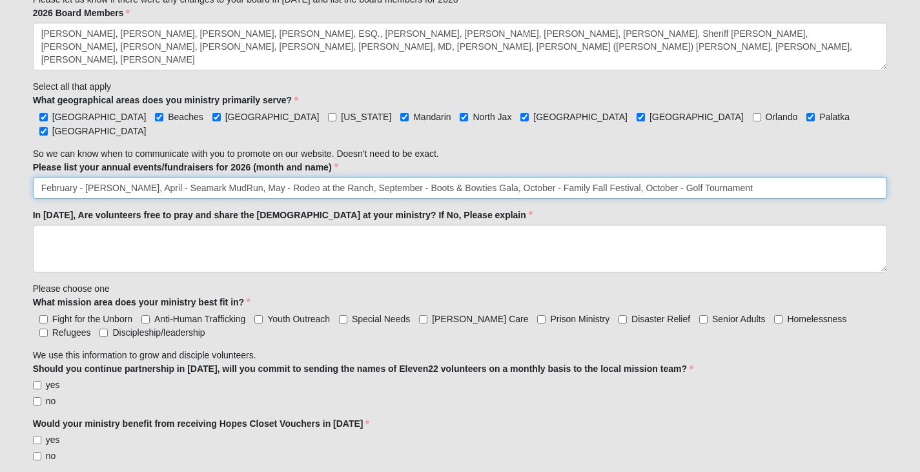
type input "February - [PERSON_NAME], April - Seamark MudRun, May - Rodeo at the Ranch, Sep…"
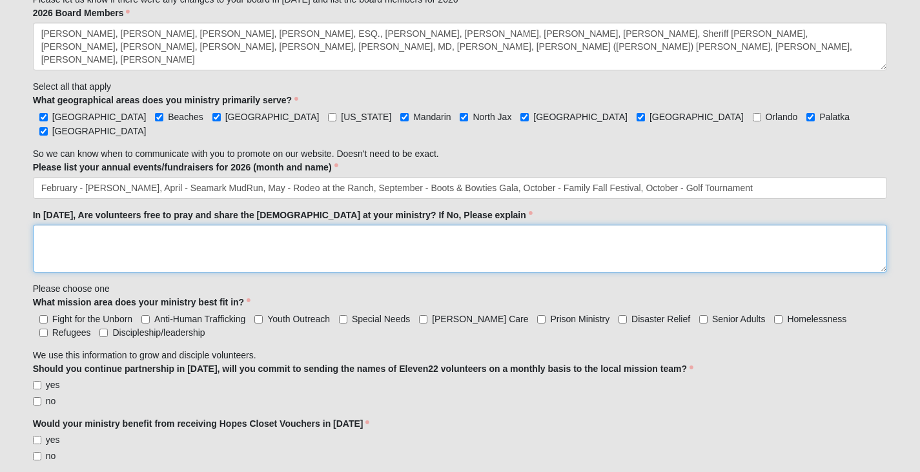
click at [238, 225] on textarea "In [DATE], Are volunteers free to pray and share the [DEMOGRAPHIC_DATA] at your…" at bounding box center [460, 249] width 855 height 48
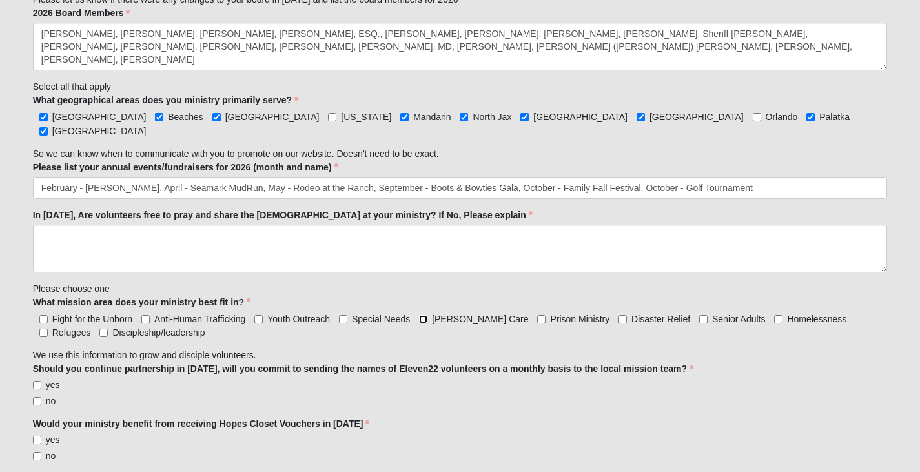
click at [427, 315] on input "[PERSON_NAME] Care" at bounding box center [423, 319] width 8 height 8
checkbox input "true"
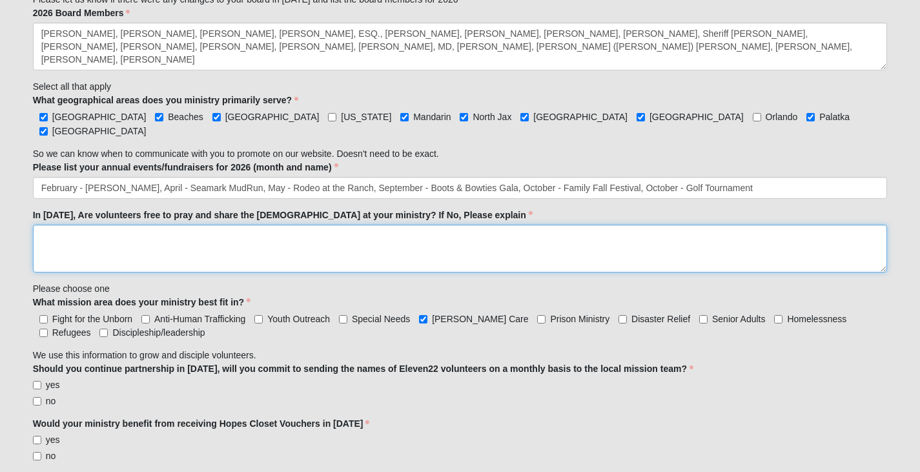
click at [258, 230] on textarea "In [DATE], Are volunteers free to pray and share the [DEMOGRAPHIC_DATA] at your…" at bounding box center [460, 249] width 855 height 48
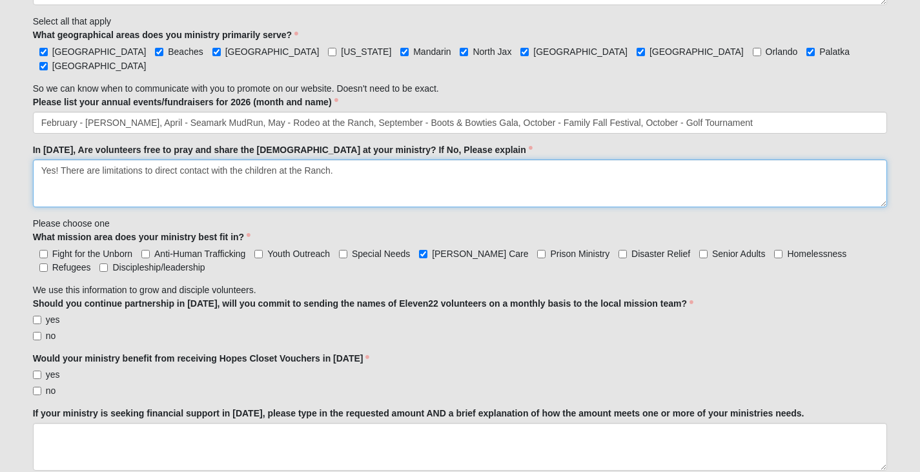
scroll to position [1421, 0]
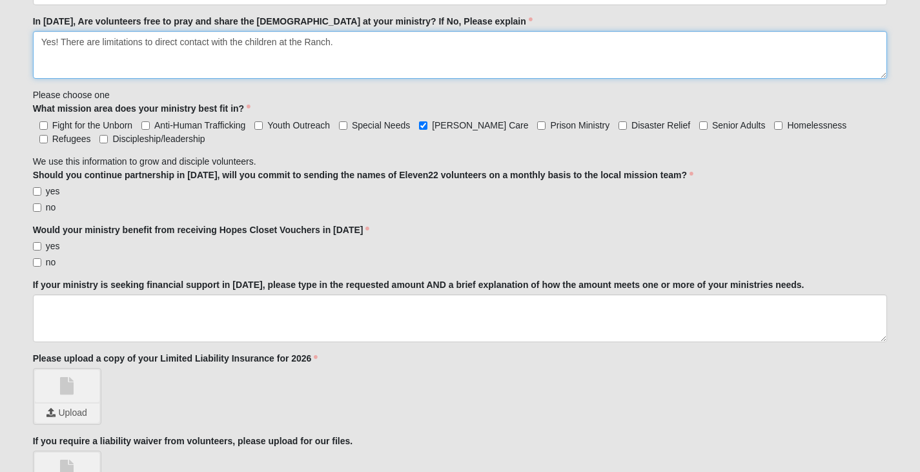
type textarea "Yes! There are limitations to direct contact with the children at the Ranch."
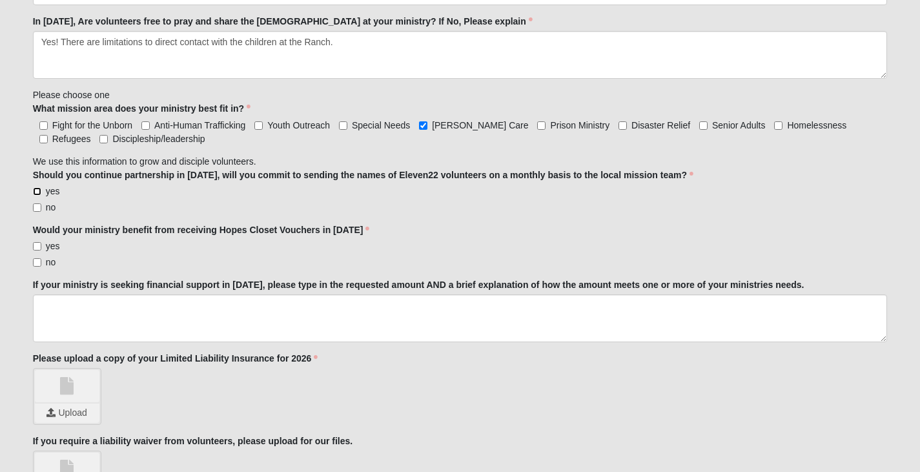
click at [39, 187] on input "yes" at bounding box center [37, 191] width 8 height 8
checkbox input "true"
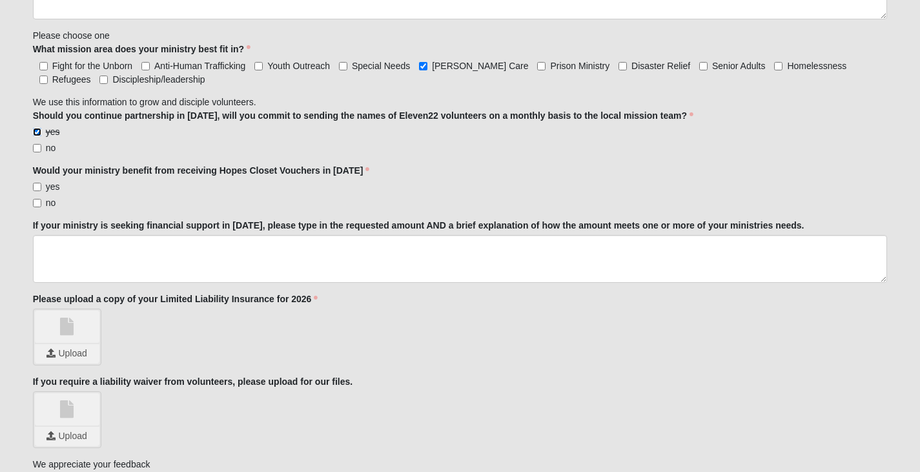
scroll to position [1485, 0]
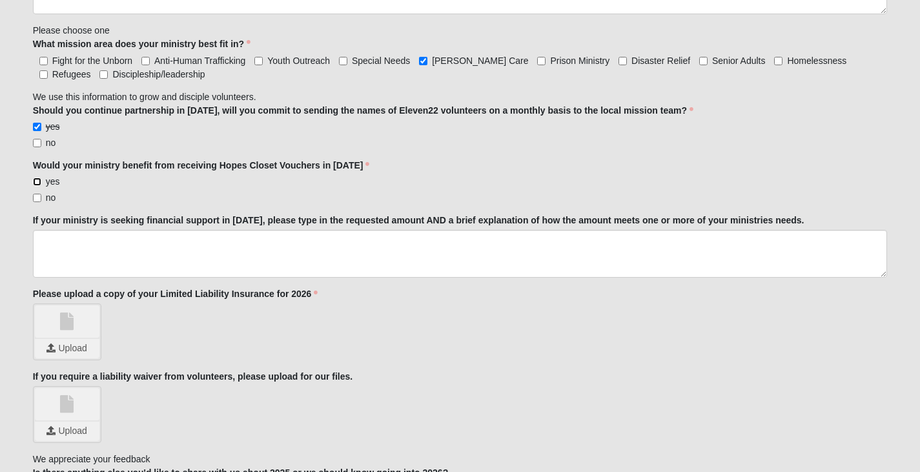
click at [38, 178] on input "yes" at bounding box center [37, 182] width 8 height 8
checkbox input "true"
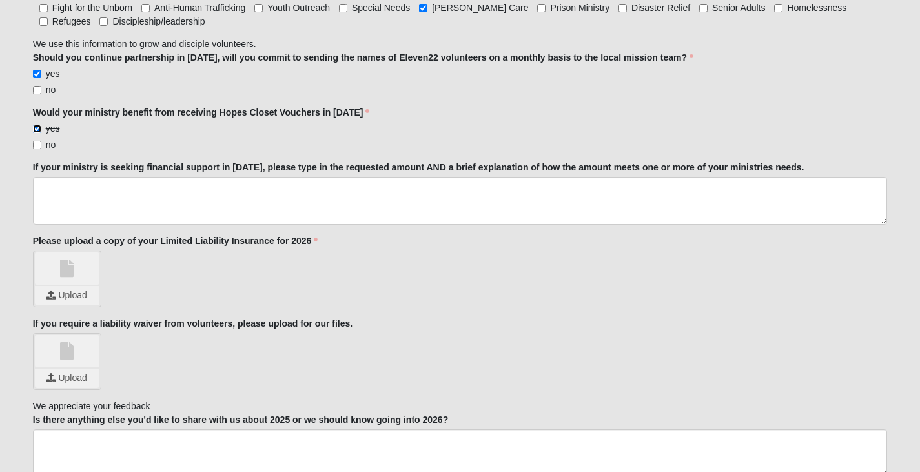
scroll to position [1550, 0]
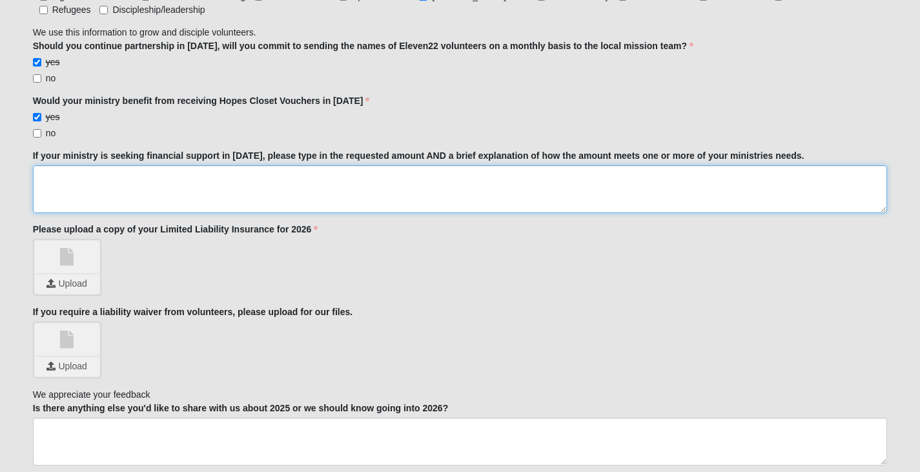
click at [116, 169] on textarea "If your ministry is seeking financial support in [DATE], please type in the req…" at bounding box center [460, 189] width 855 height 48
type textarea "N/A"
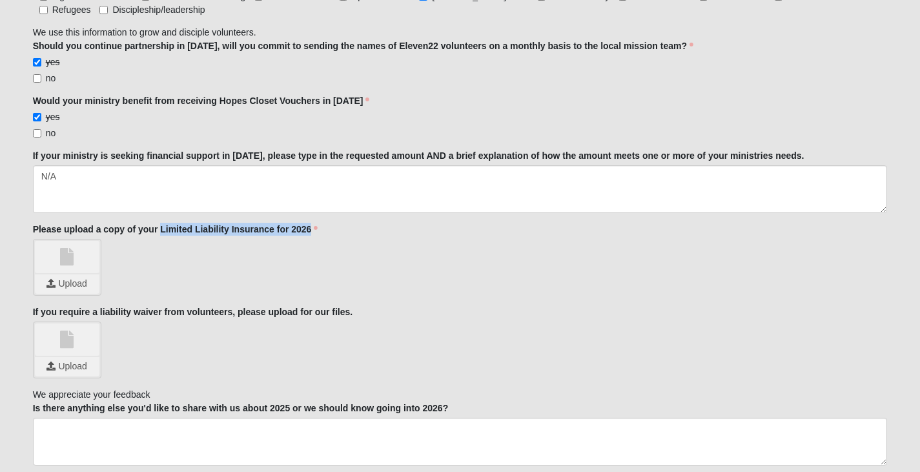
drag, startPoint x: 307, startPoint y: 212, endPoint x: 160, endPoint y: 220, distance: 148.1
click at [160, 223] on label "Please upload a copy of your Limited Liability Insurance for 2026" at bounding box center [175, 229] width 285 height 13
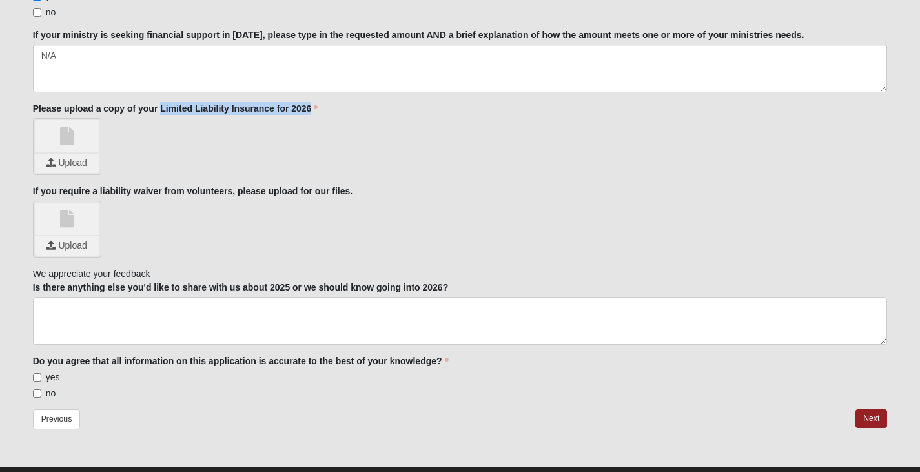
scroll to position [1679, 0]
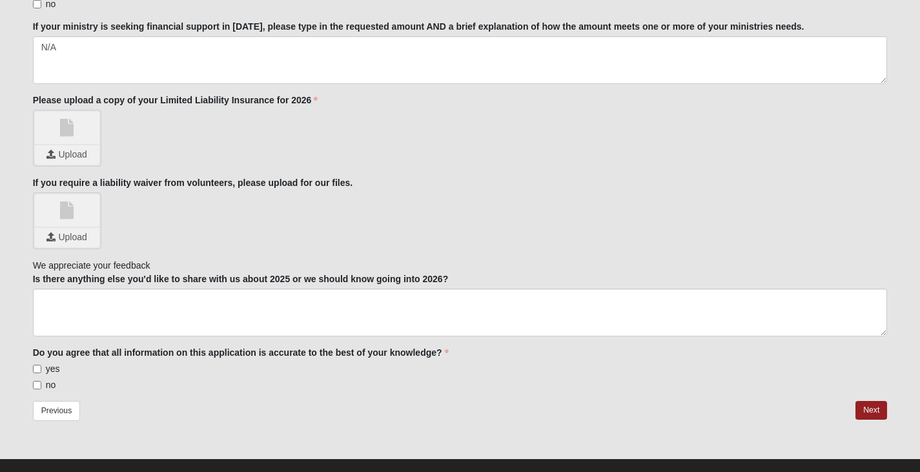
click at [436, 145] on div "Upload" at bounding box center [460, 138] width 855 height 57
